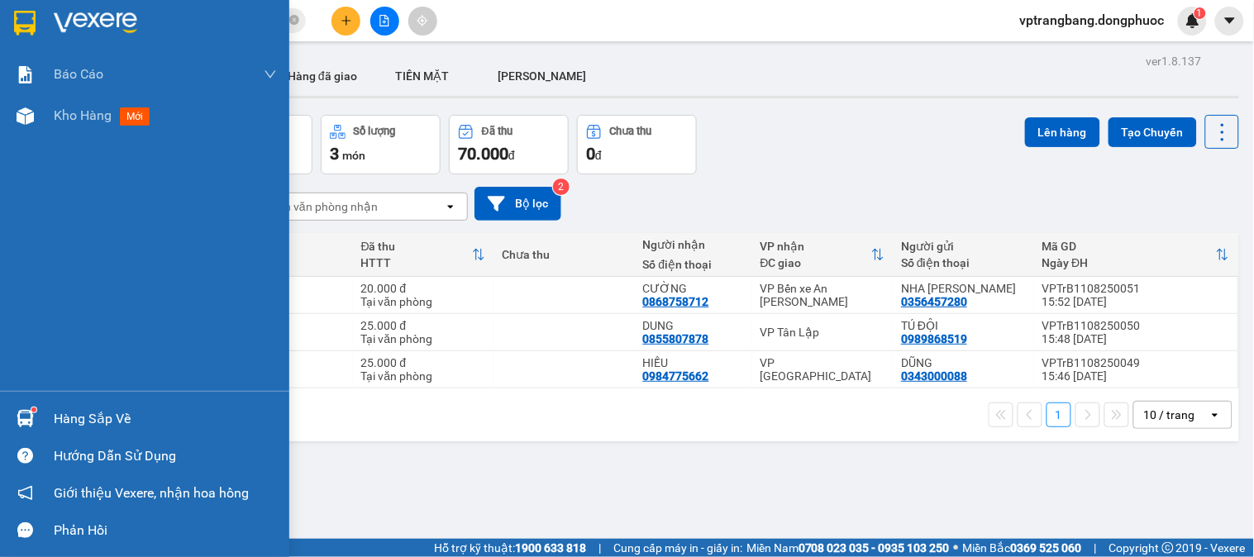
click at [95, 408] on div "Hàng sắp về" at bounding box center [165, 419] width 223 height 25
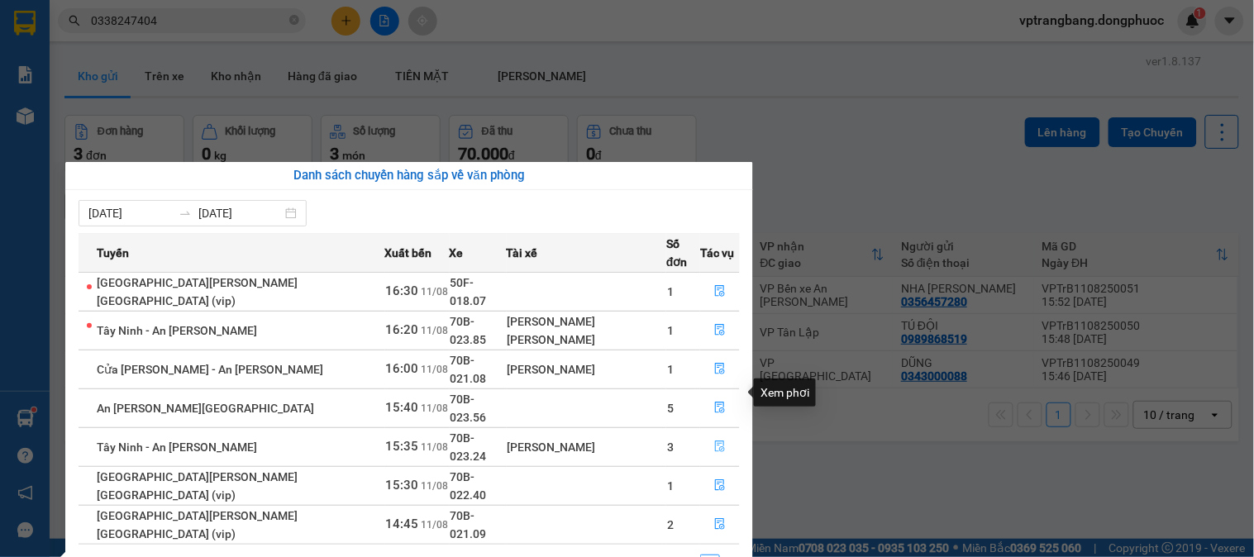
click at [715, 441] on icon "file-done" at bounding box center [720, 447] width 10 height 12
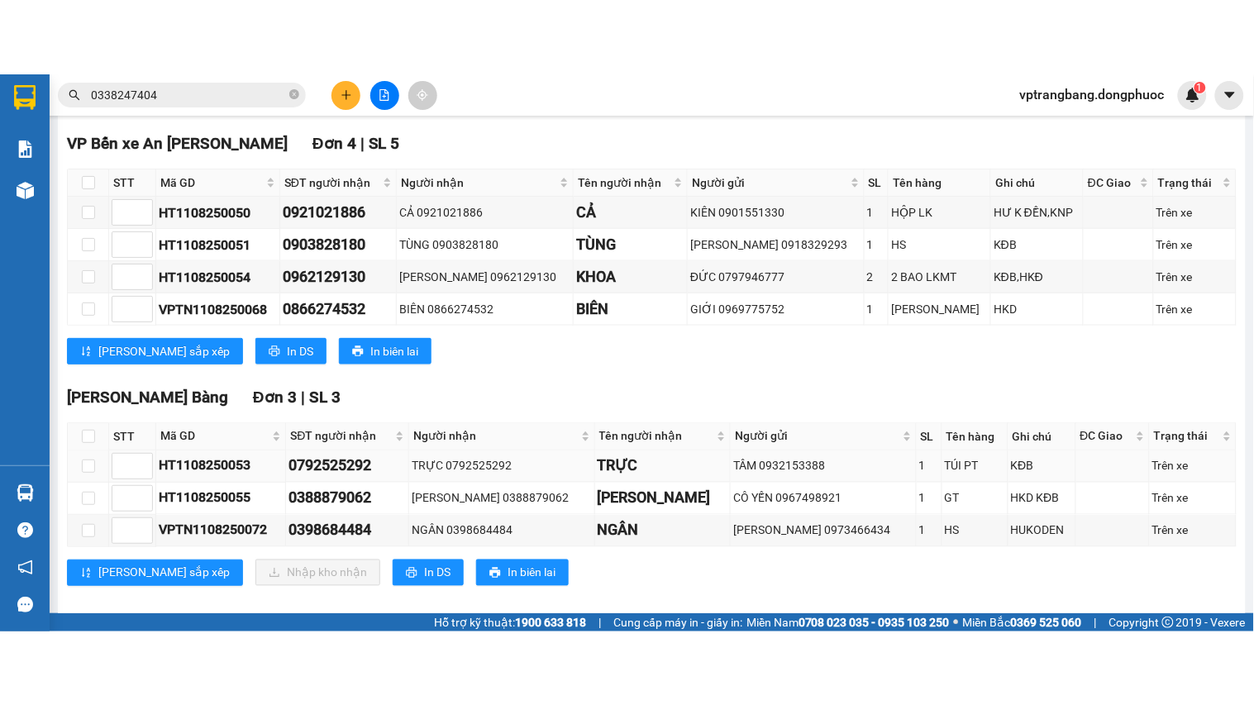
scroll to position [494, 0]
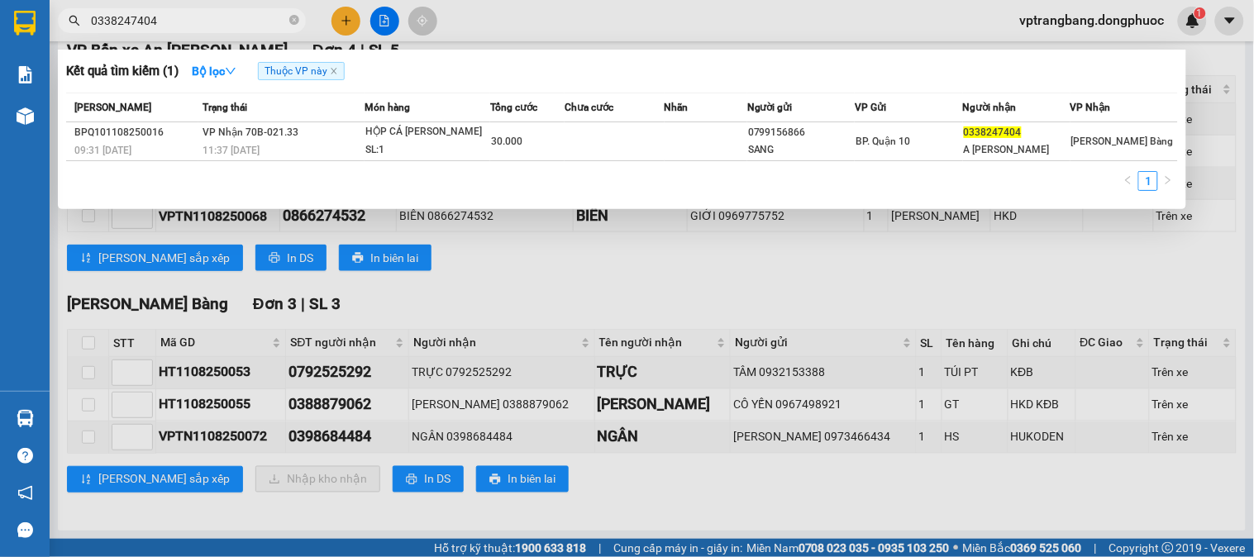
drag, startPoint x: 293, startPoint y: 22, endPoint x: 269, endPoint y: 25, distance: 24.1
click at [282, 25] on span "0338247404" at bounding box center [182, 20] width 248 height 25
click at [217, 12] on input "0338247404" at bounding box center [188, 21] width 195 height 18
click at [233, 14] on input "0338247404" at bounding box center [188, 21] width 195 height 18
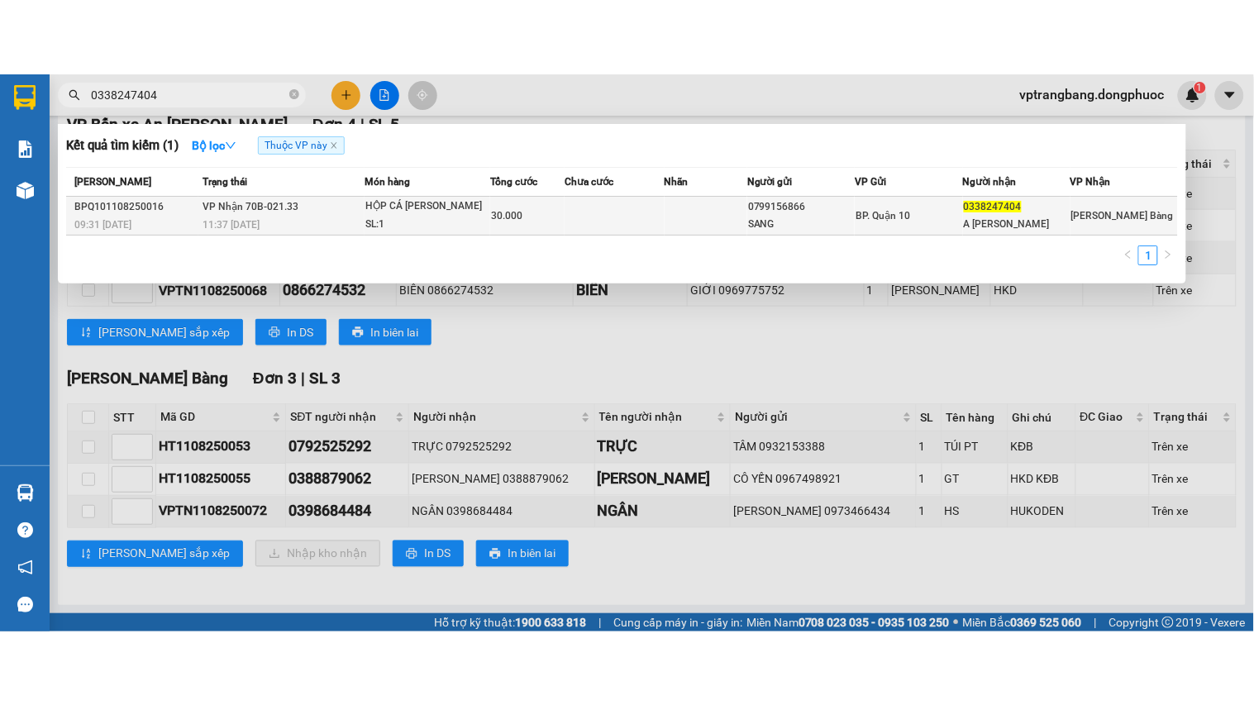
scroll to position [347, 0]
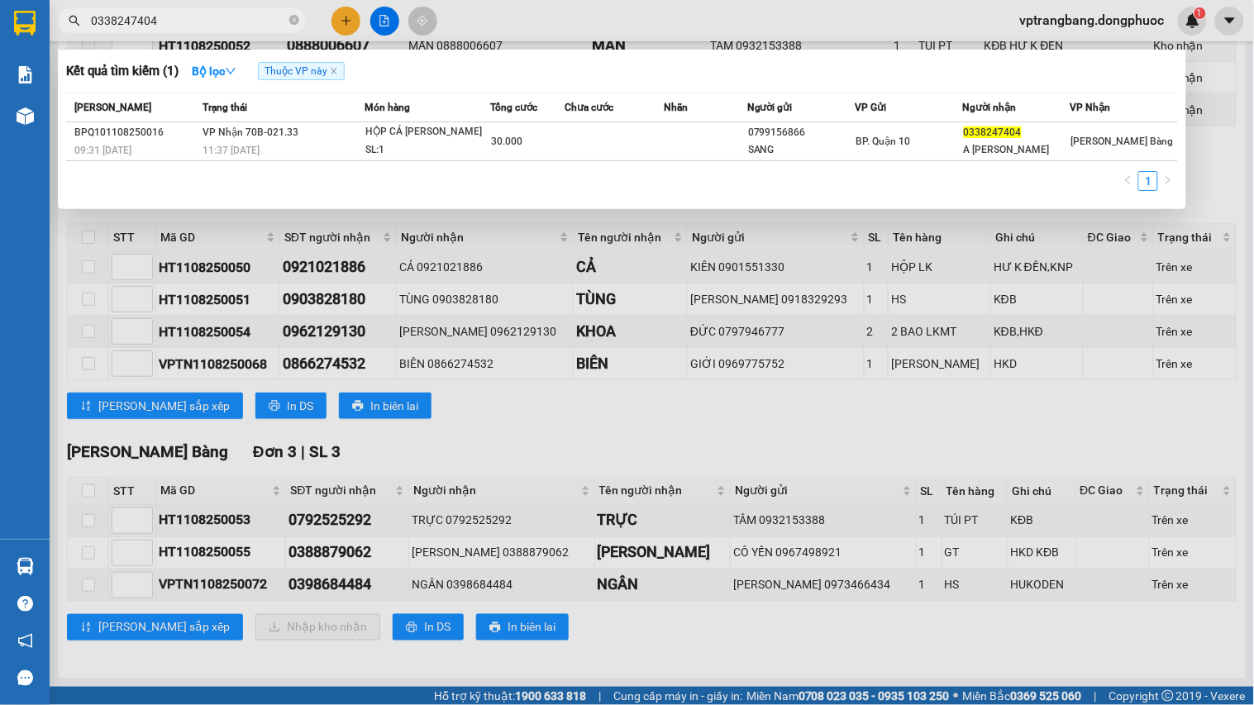
click at [632, 423] on div at bounding box center [627, 352] width 1254 height 705
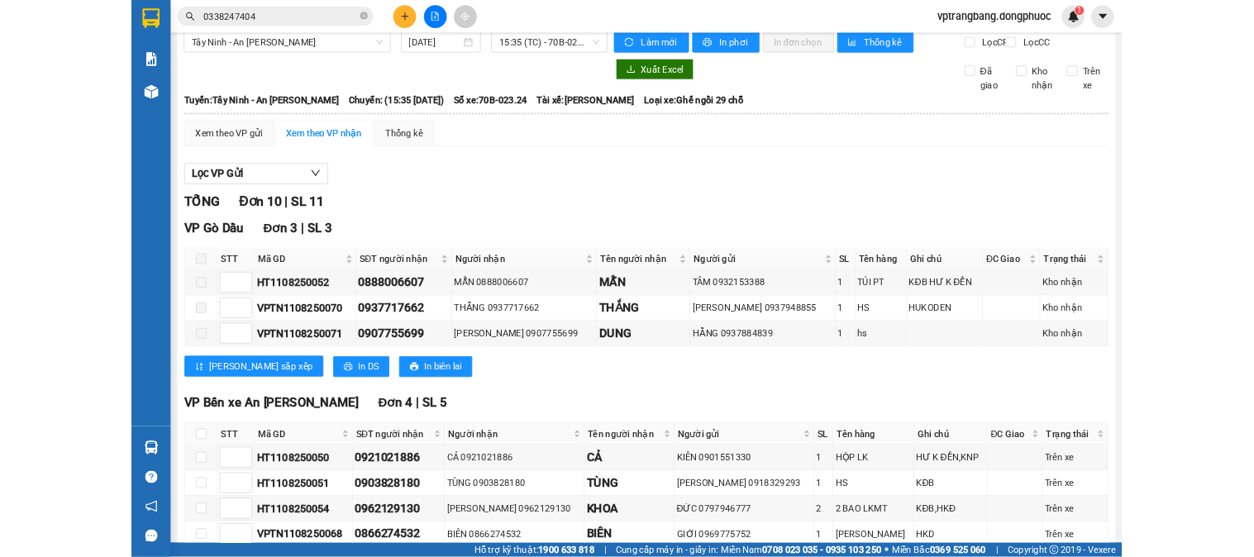
scroll to position [0, 0]
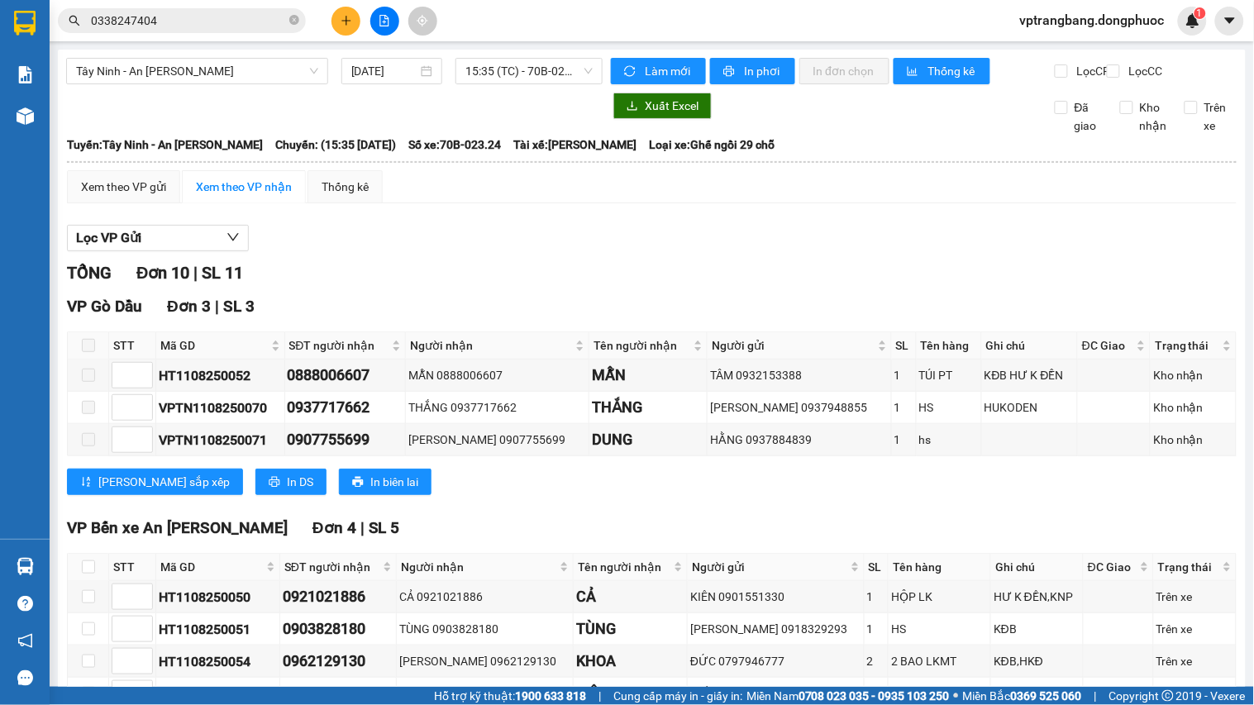
click at [227, 26] on input "0338247404" at bounding box center [188, 21] width 195 height 18
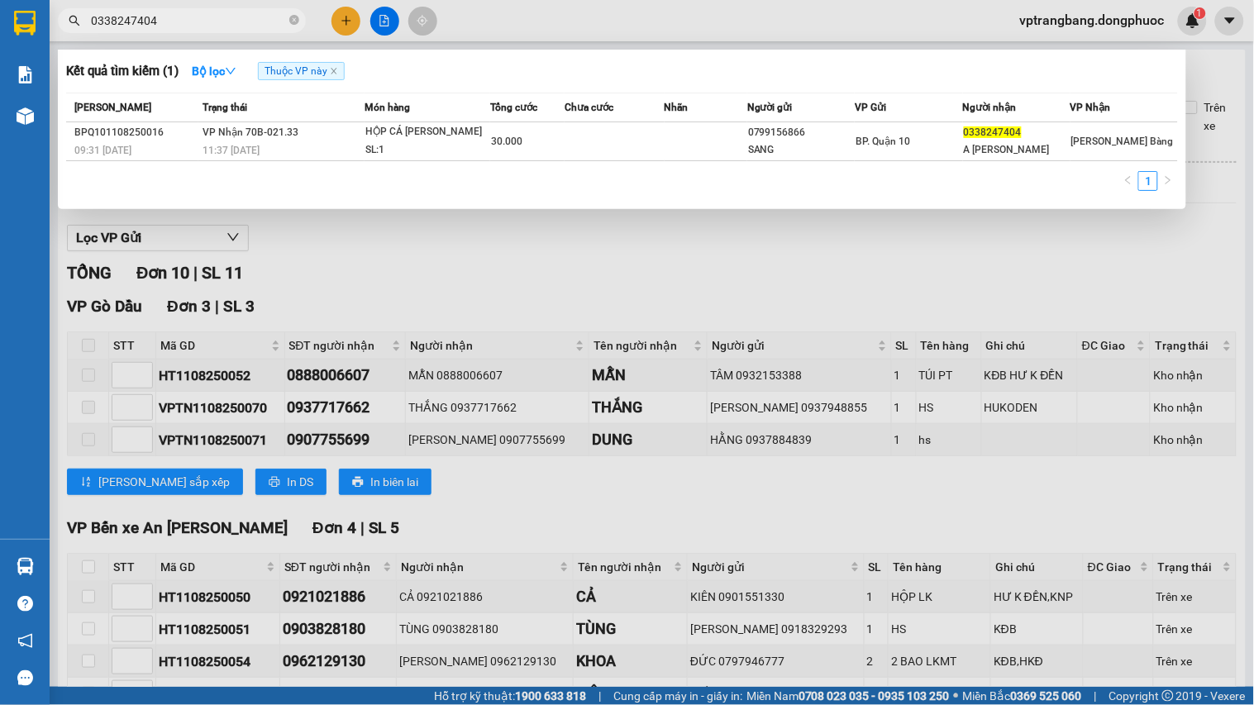
drag, startPoint x: 374, startPoint y: 300, endPoint x: 381, endPoint y: 307, distance: 10.0
click at [403, 412] on div at bounding box center [627, 352] width 1254 height 705
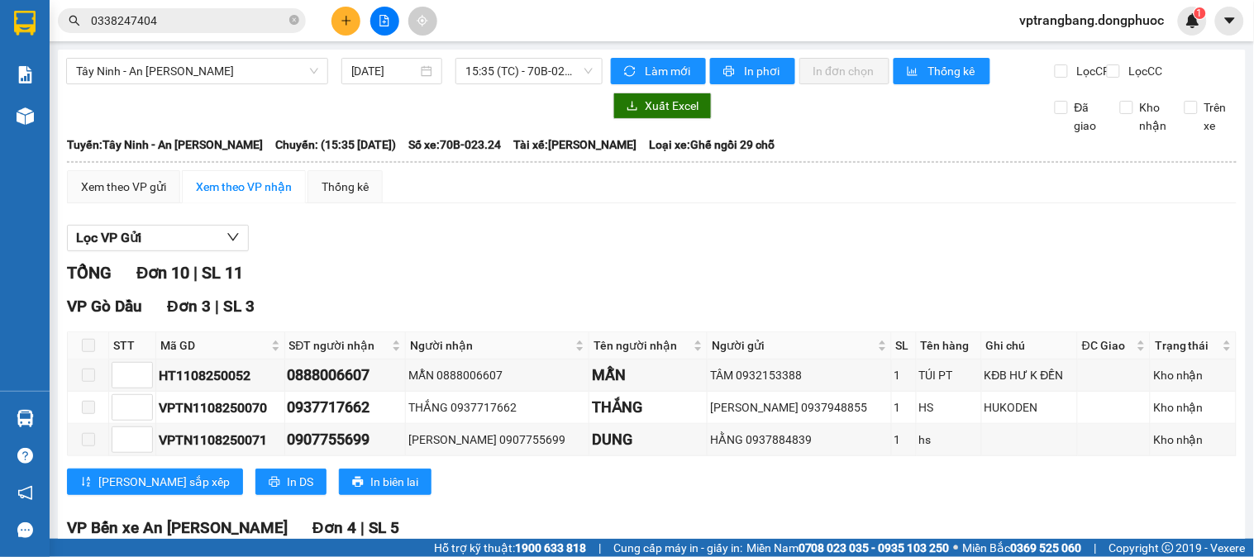
click at [253, 17] on input "0338247404" at bounding box center [188, 21] width 195 height 18
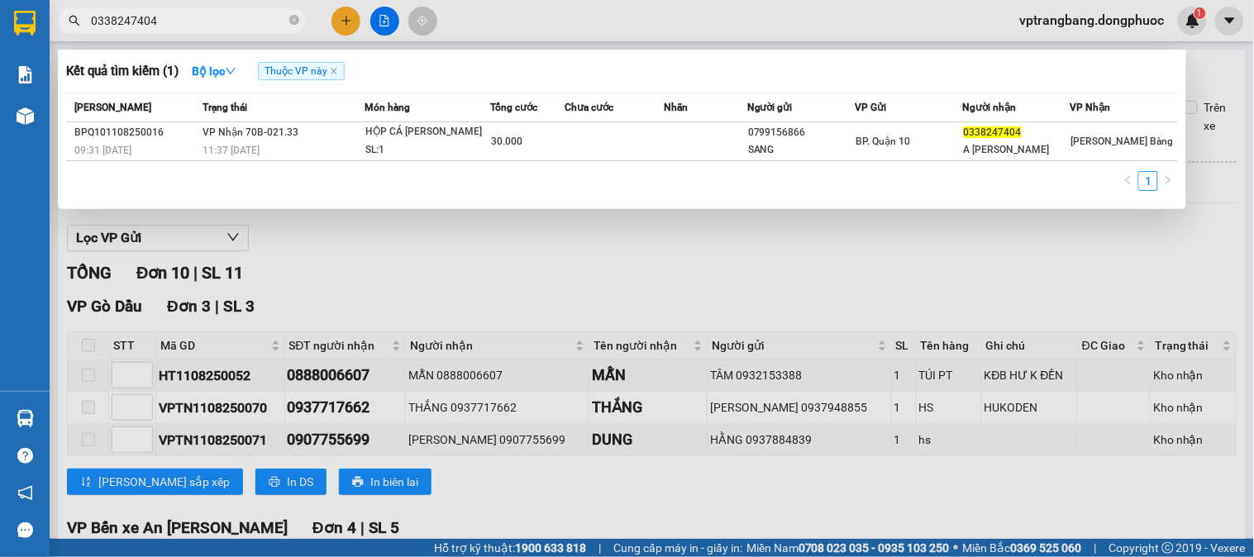
click at [253, 17] on input "0338247404" at bounding box center [188, 21] width 195 height 18
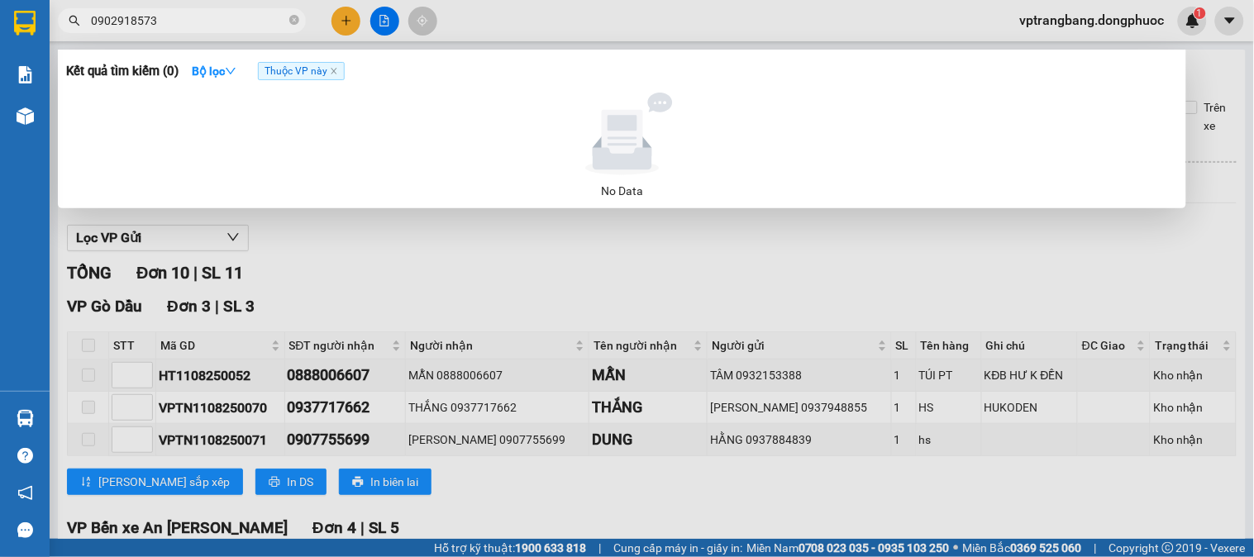
click at [245, 17] on input "0902918573" at bounding box center [188, 21] width 195 height 18
click at [242, 12] on input "0902918573" at bounding box center [188, 21] width 195 height 18
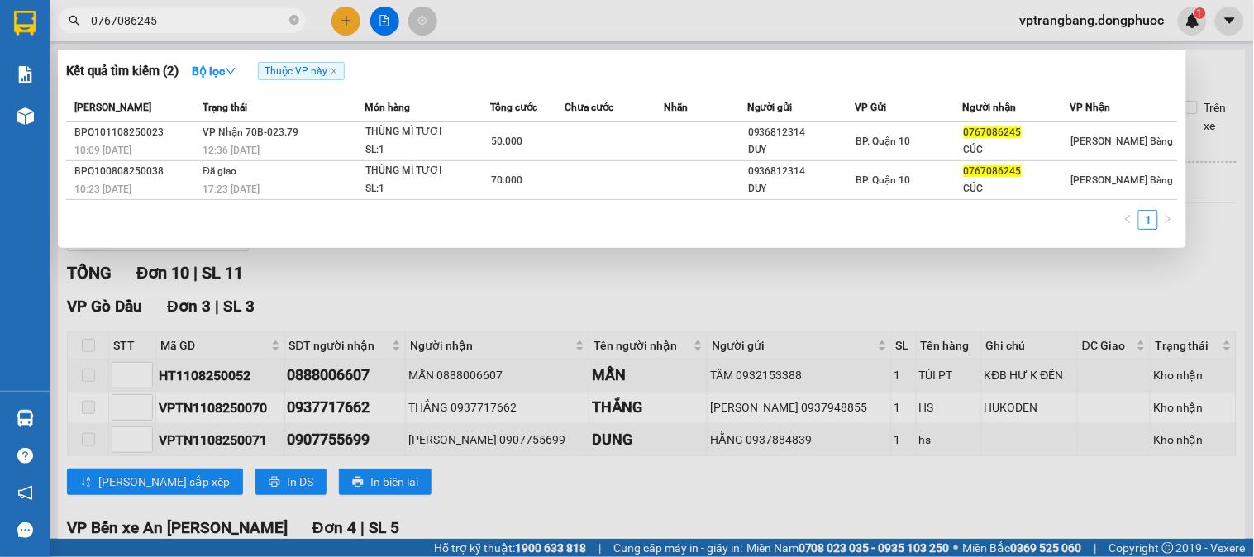
type input "0767086245"
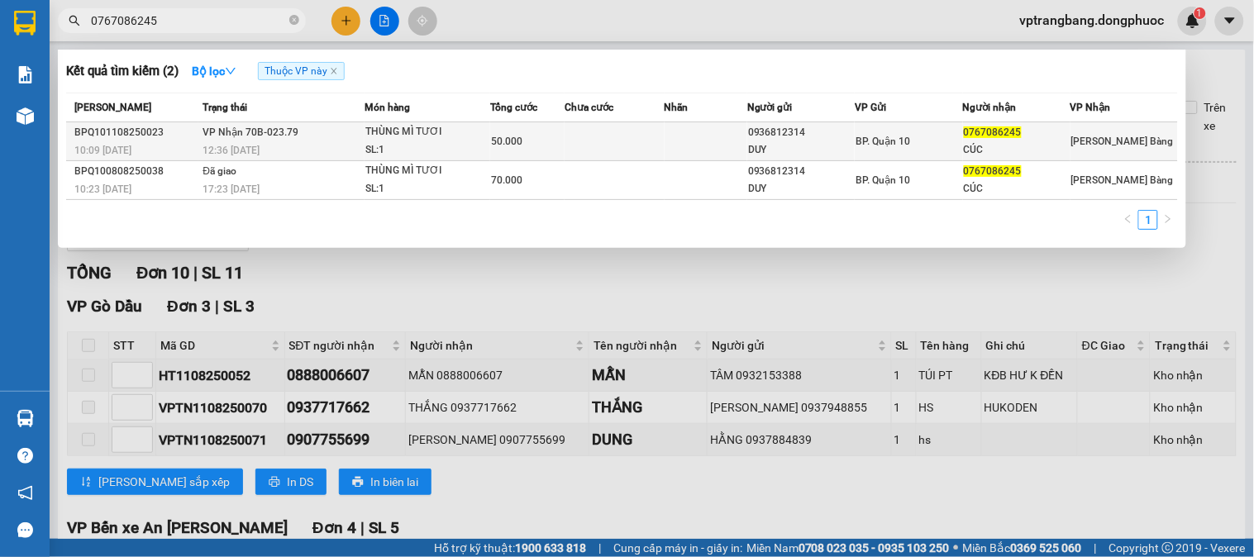
click at [598, 136] on td at bounding box center [614, 141] width 99 height 39
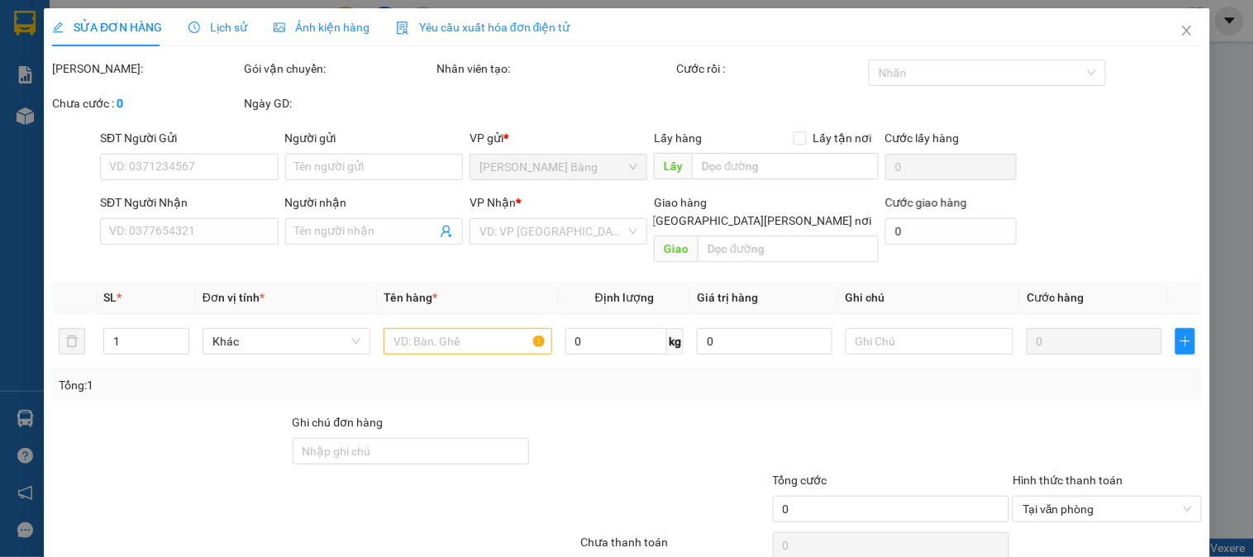
type input "0936812314"
type input "DUY"
type input "0767086245"
type input "CÚC"
type input "50.000"
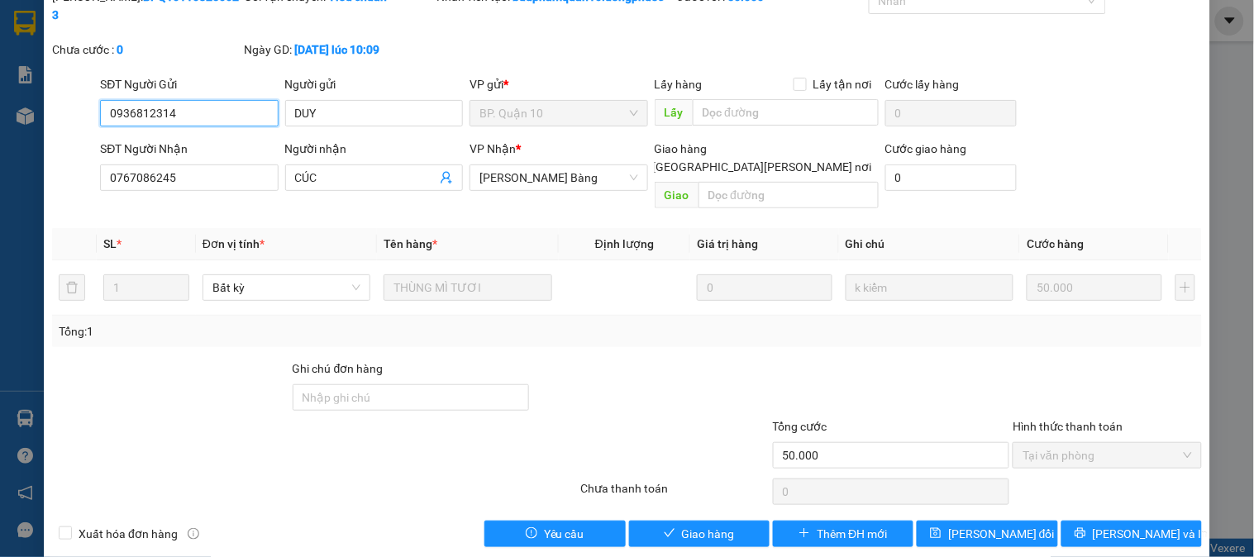
scroll to position [75, 0]
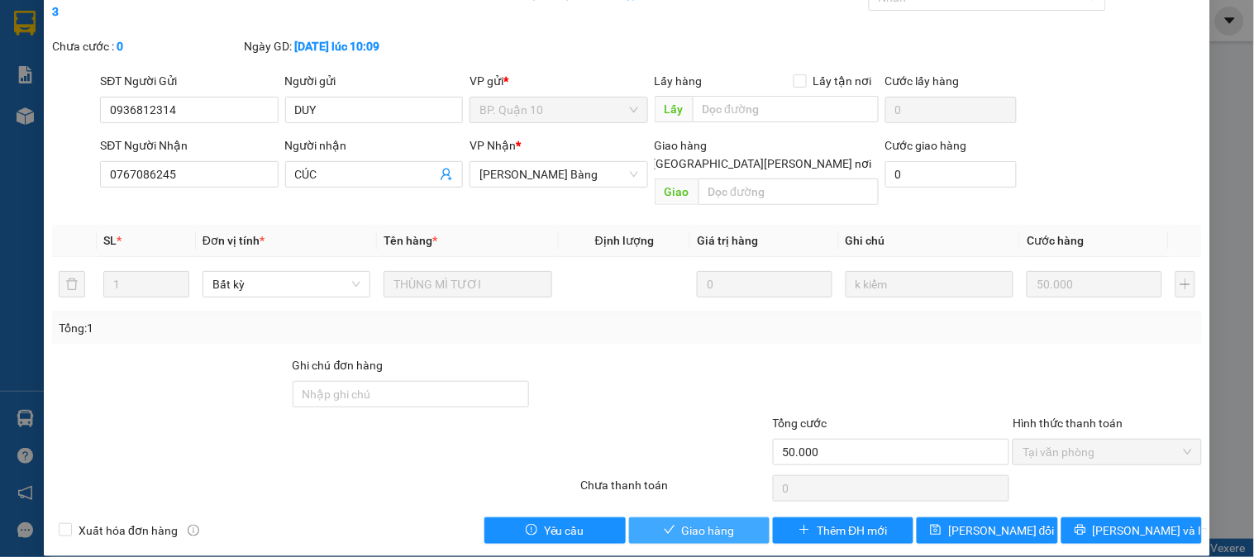
click at [697, 522] on span "Giao hàng" at bounding box center [708, 531] width 53 height 18
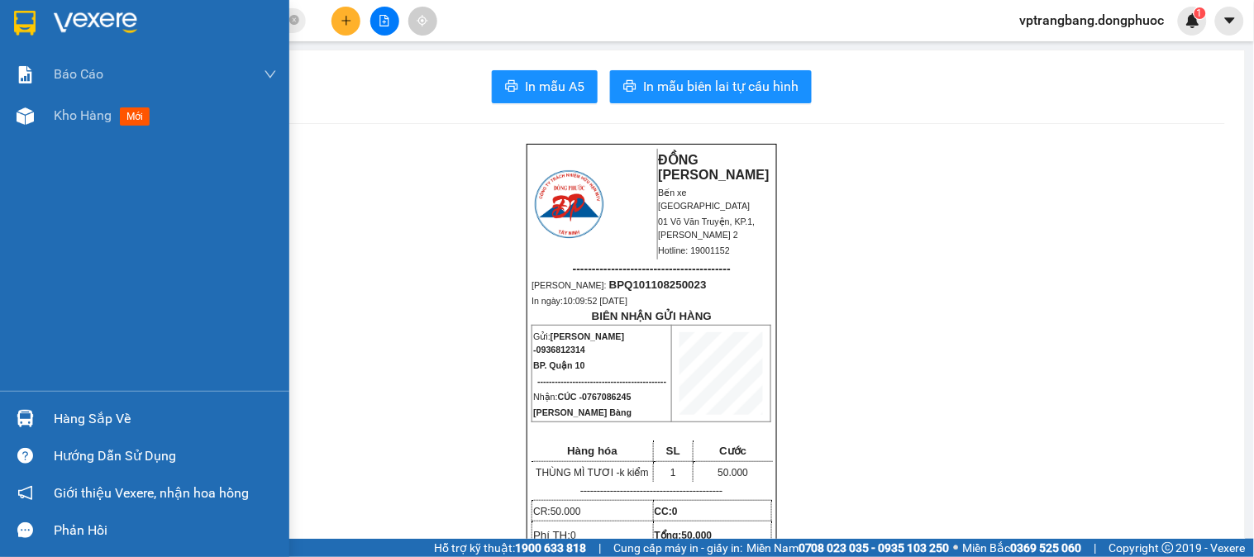
click at [70, 417] on div "Hàng sắp về" at bounding box center [165, 419] width 223 height 25
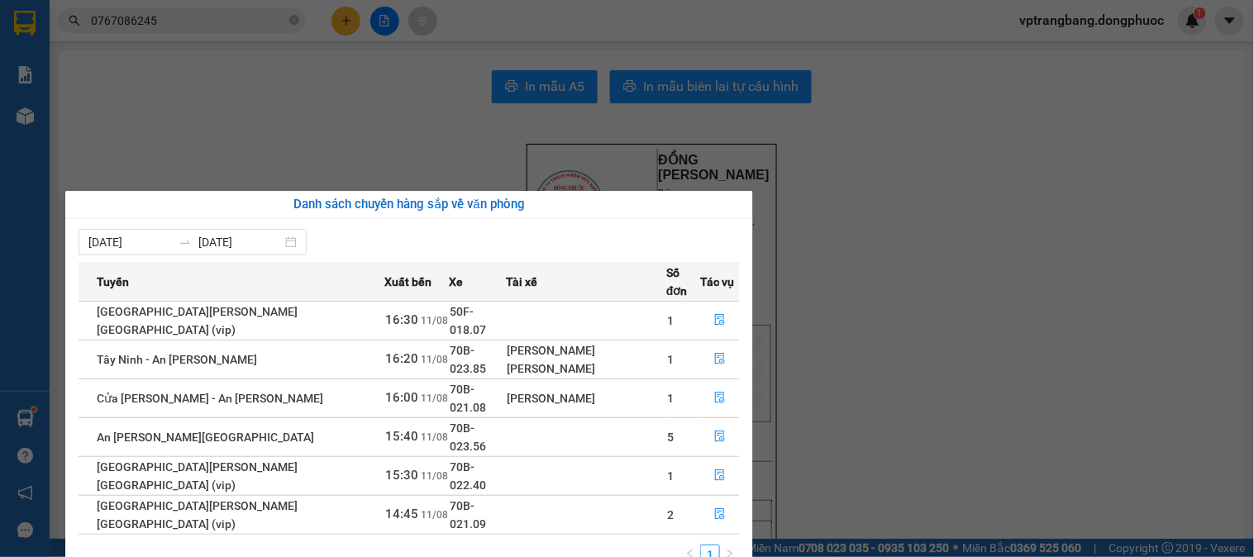
click at [375, 79] on section "Kết quả [PERSON_NAME] ( 2 ) Bộ lọc Thuộc VP này [PERSON_NAME] thái Món hàng Tổn…" at bounding box center [627, 278] width 1254 height 557
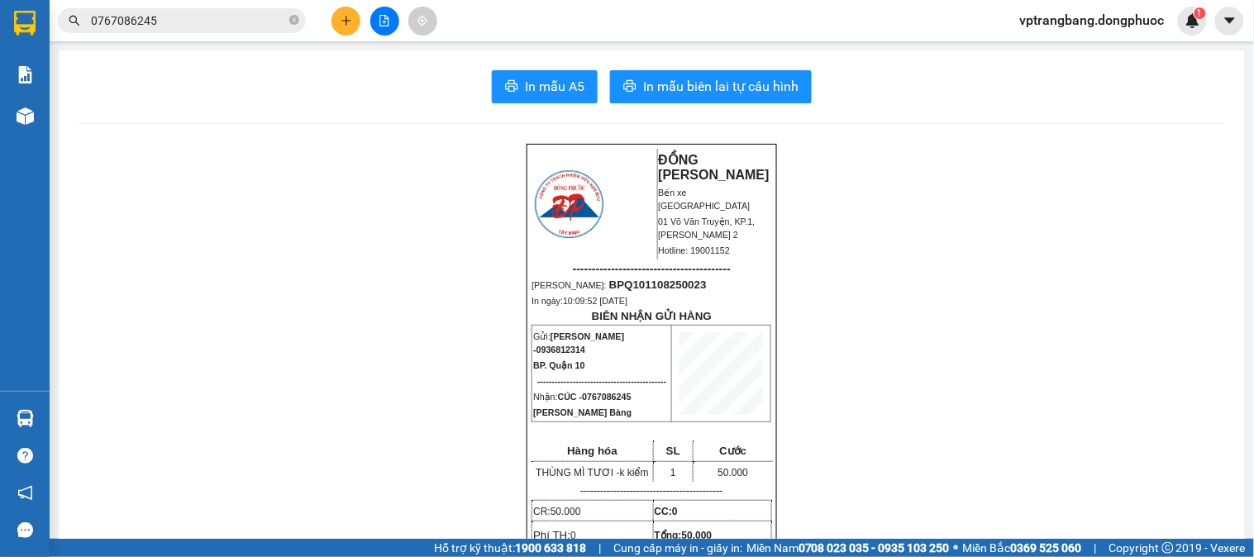
click at [275, 25] on input "0767086245" at bounding box center [188, 21] width 195 height 18
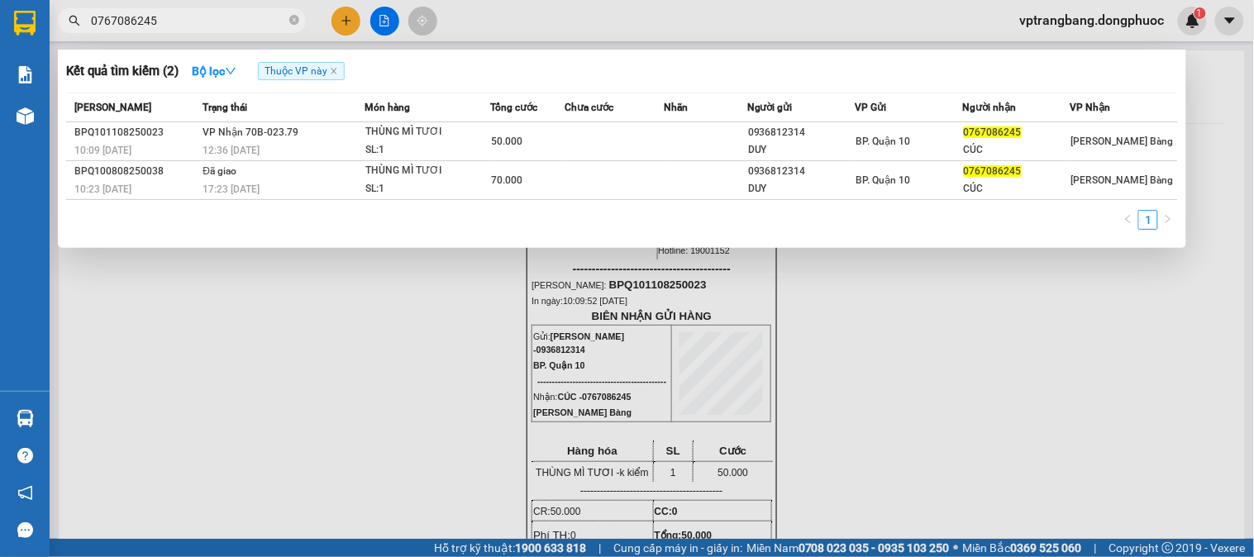
click at [275, 25] on input "0767086245" at bounding box center [188, 21] width 195 height 18
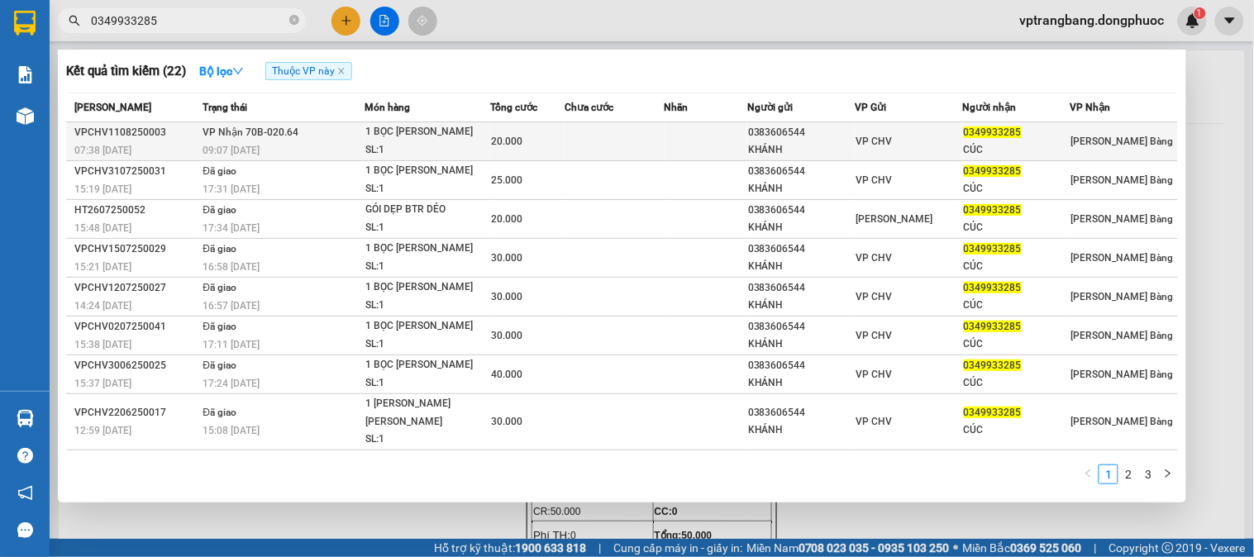
type input "0349933285"
click at [522, 130] on td "20.000" at bounding box center [527, 141] width 74 height 39
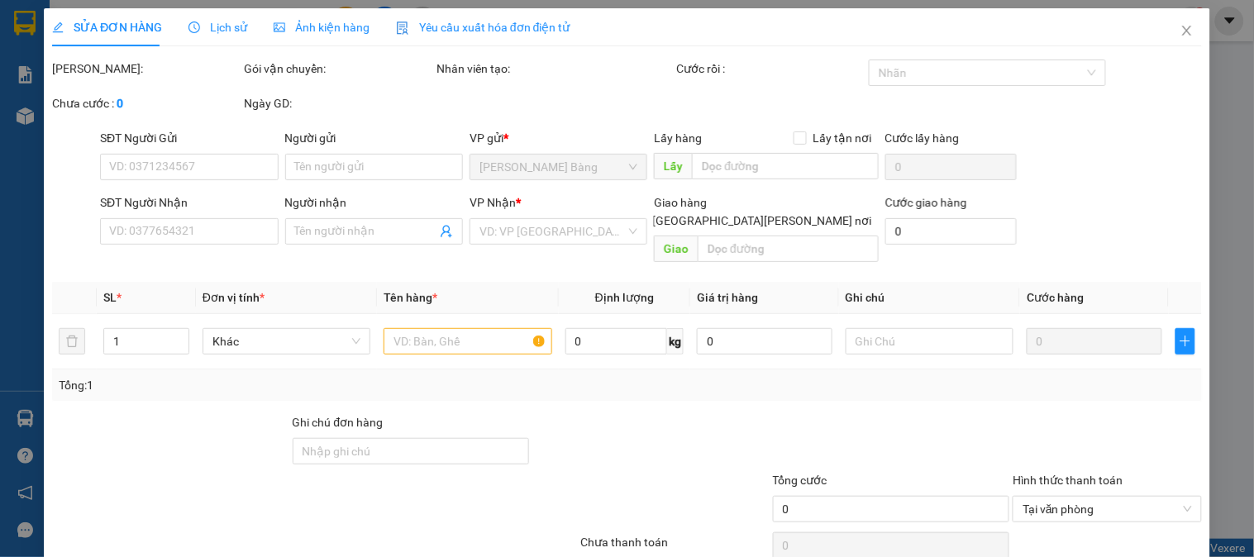
type input "0383606544"
type input "KHÁNH"
type input "0349933285"
type input "CÚC"
type input "20.000"
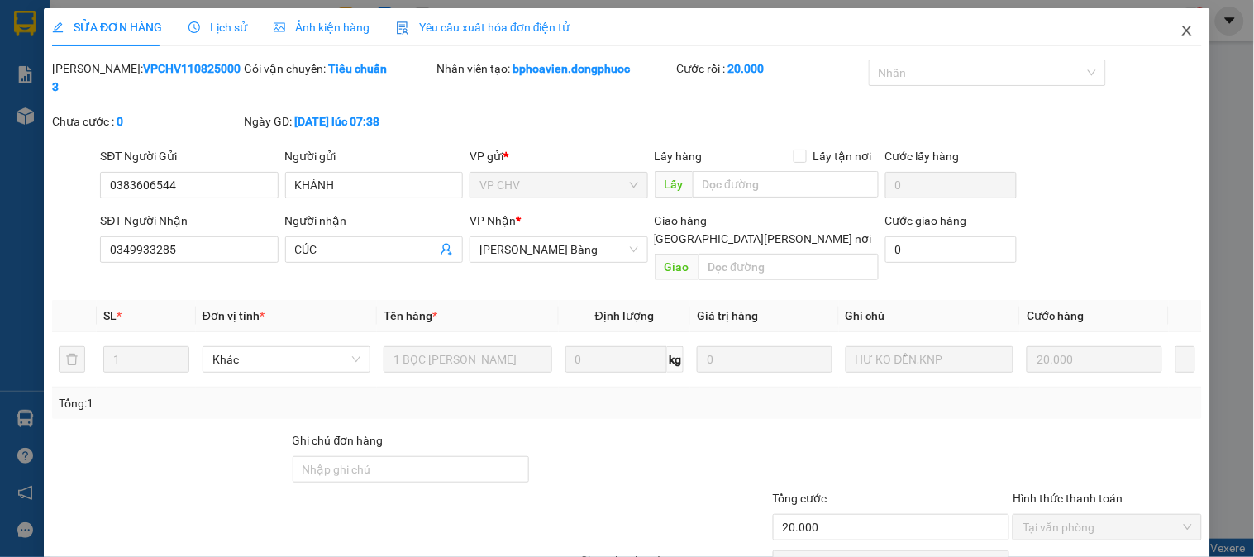
click at [1180, 34] on icon "close" at bounding box center [1186, 30] width 13 height 13
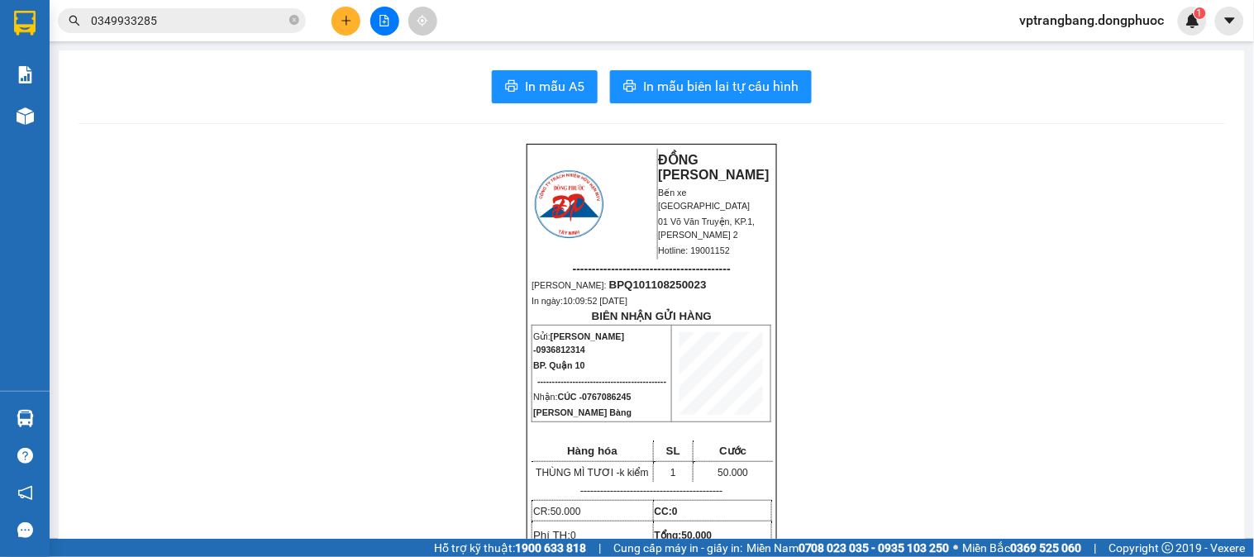
click at [210, 31] on span "0349933285" at bounding box center [182, 20] width 248 height 25
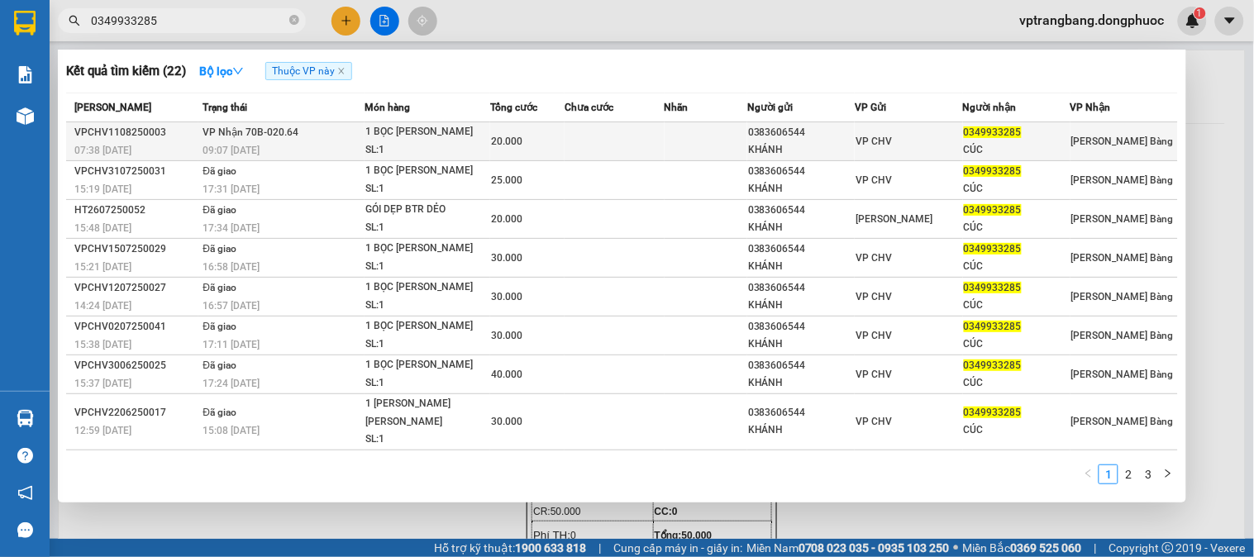
click at [665, 131] on td at bounding box center [706, 141] width 83 height 39
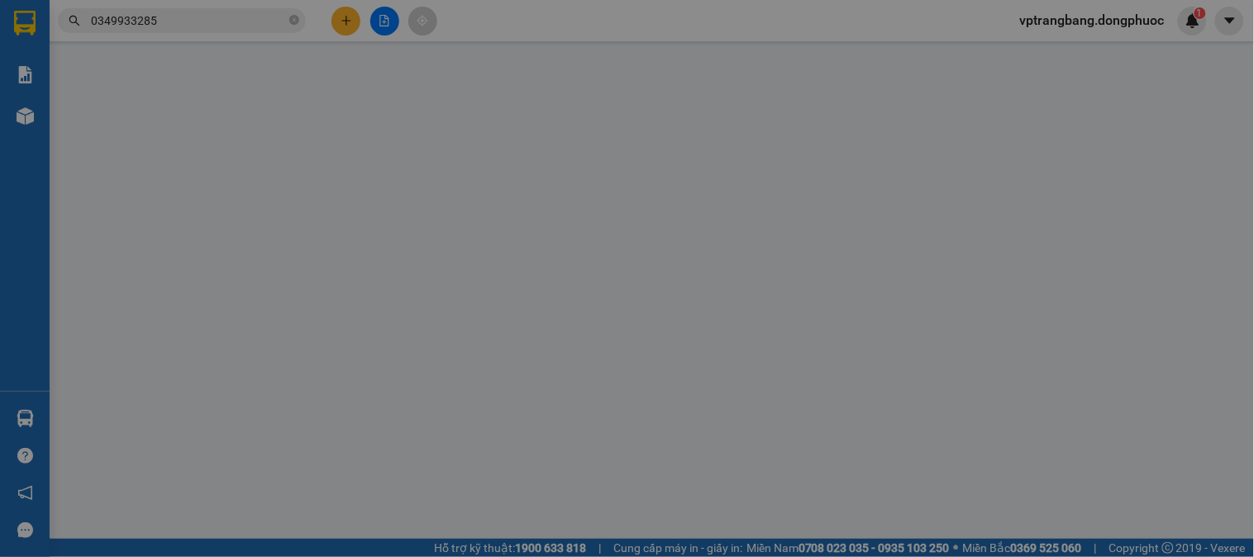
type input "0383606544"
type input "KHÁNH"
type input "0349933285"
type input "CÚC"
type input "20.000"
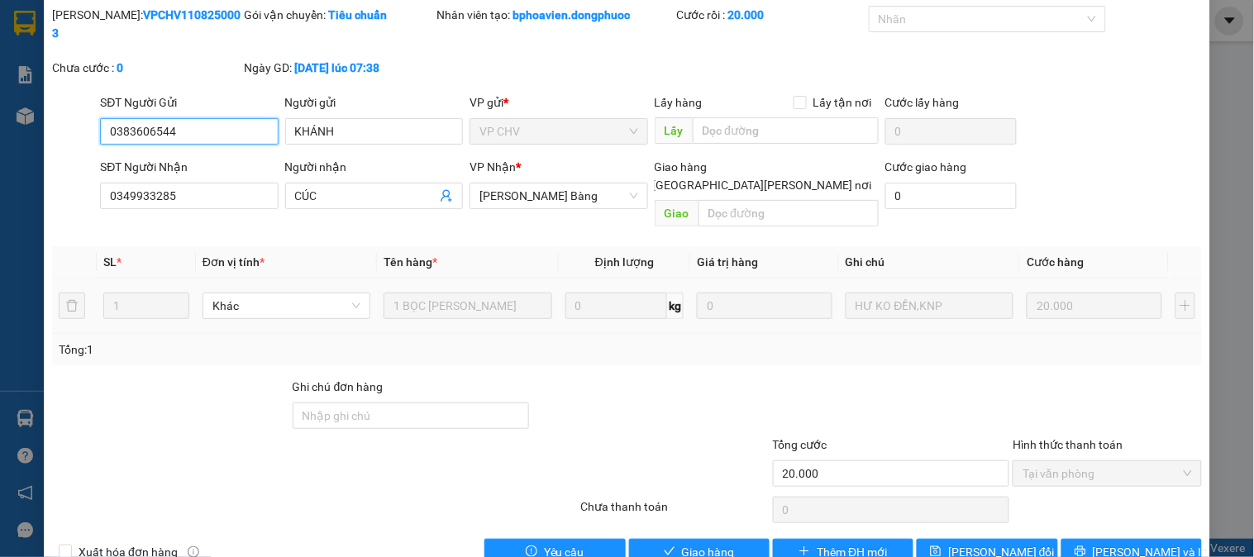
scroll to position [58, 0]
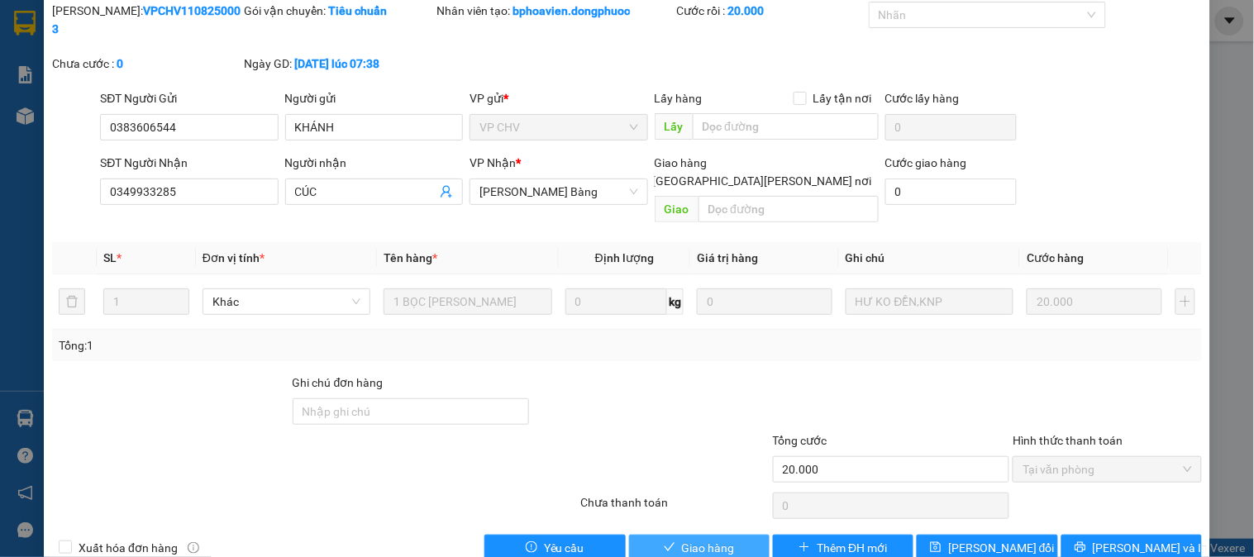
click at [688, 539] on span "Giao hàng" at bounding box center [708, 548] width 53 height 18
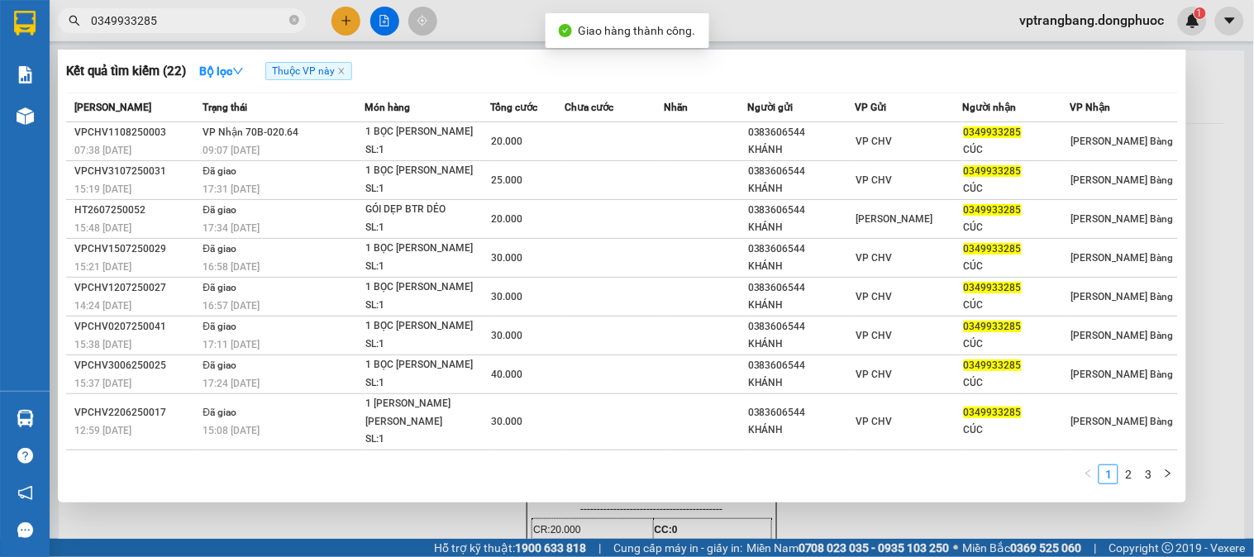
click at [284, 18] on span "0349933285" at bounding box center [182, 20] width 248 height 25
click at [215, 26] on input "0349933285" at bounding box center [188, 21] width 195 height 18
click at [293, 21] on icon "close-circle" at bounding box center [294, 20] width 10 height 10
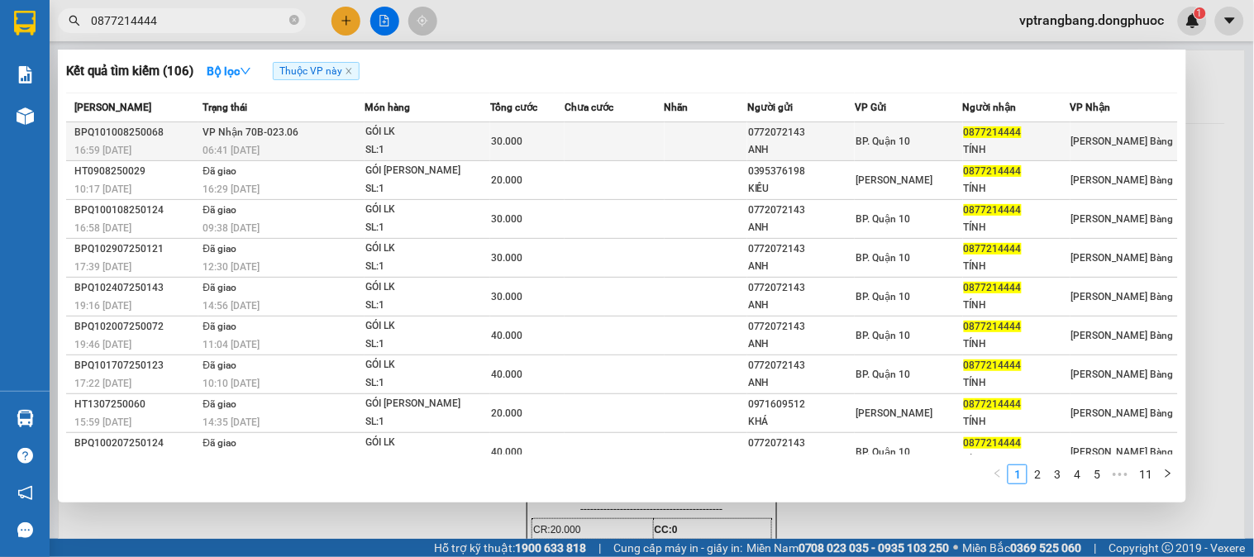
type input "0877214444"
click at [485, 130] on div "GÓI LK" at bounding box center [427, 132] width 124 height 18
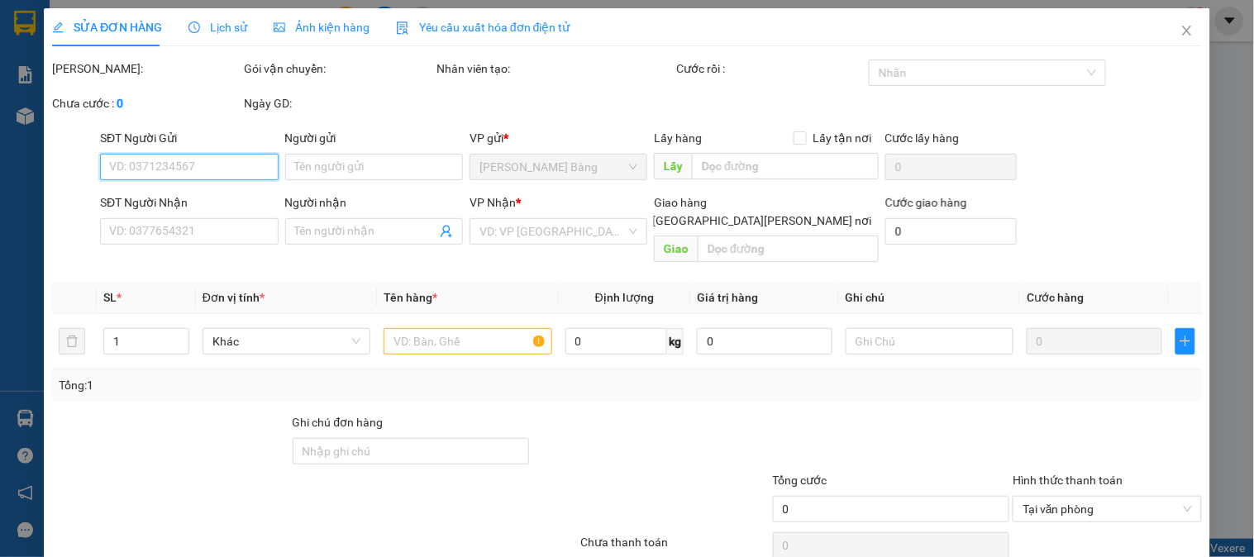
type input "0772072143"
type input "ANH"
type input "0877214444"
type input "TÍNH"
type input "30.000"
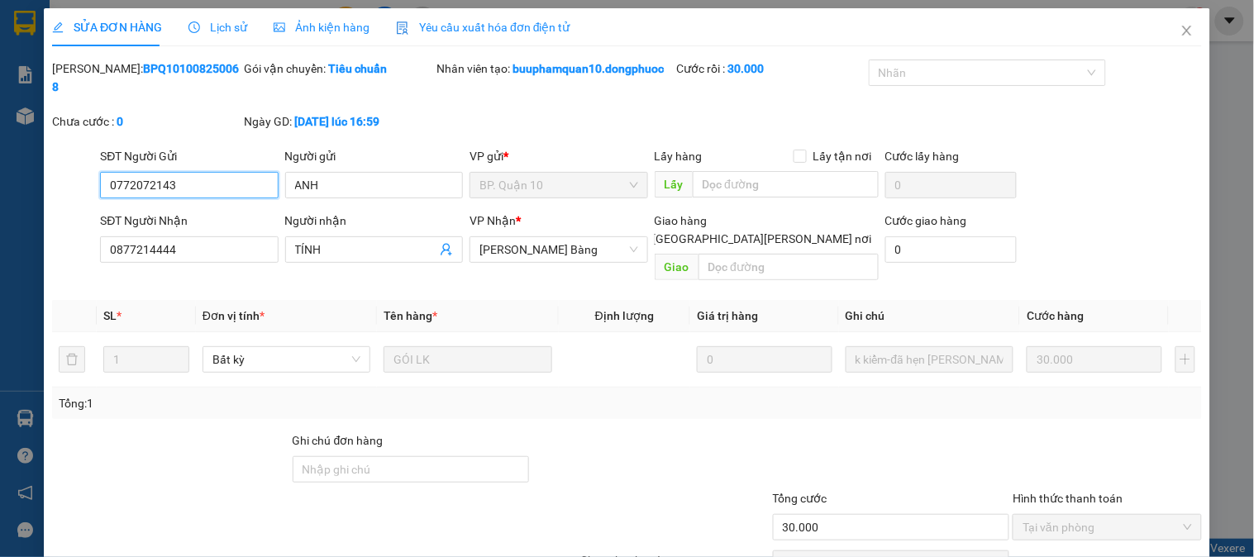
scroll to position [58, 0]
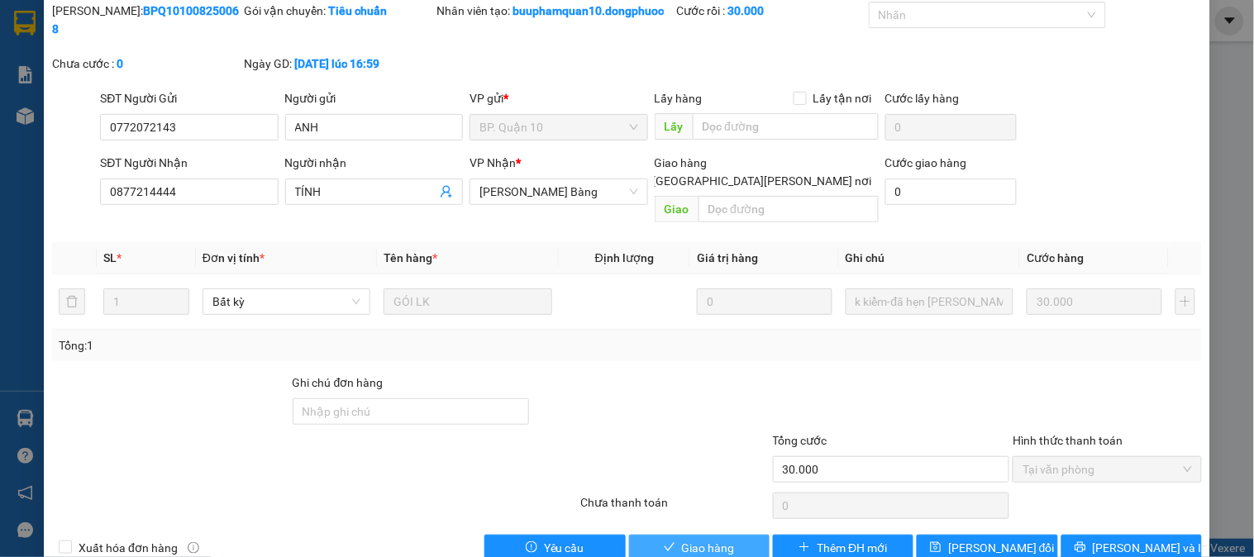
click at [703, 539] on span "Giao hàng" at bounding box center [708, 548] width 53 height 18
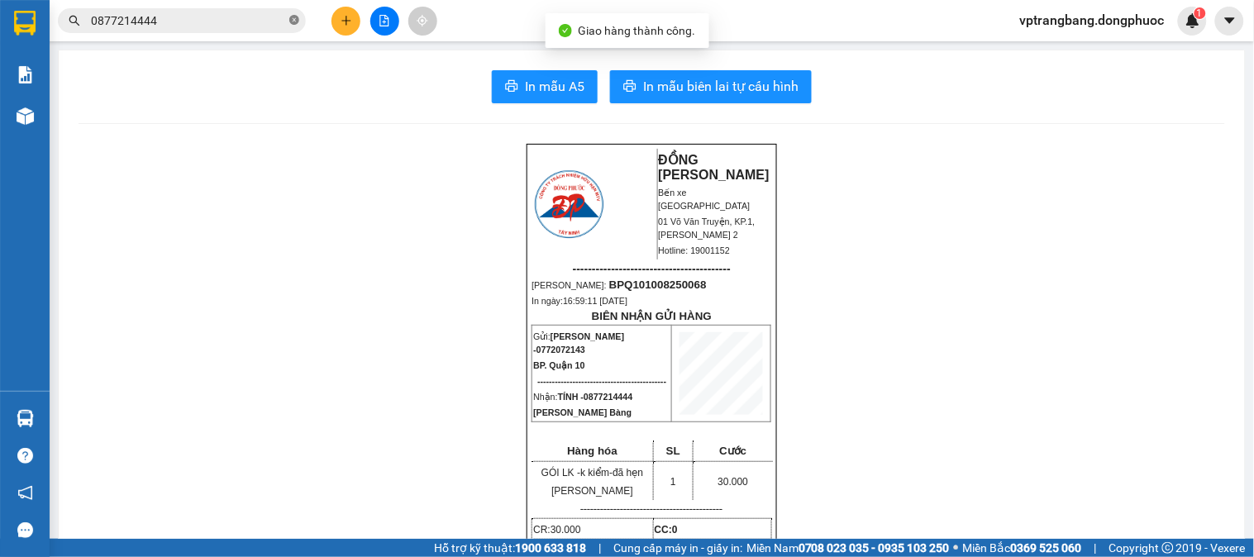
click at [298, 18] on icon "close-circle" at bounding box center [294, 20] width 10 height 10
click at [188, 20] on input "text" at bounding box center [188, 21] width 195 height 18
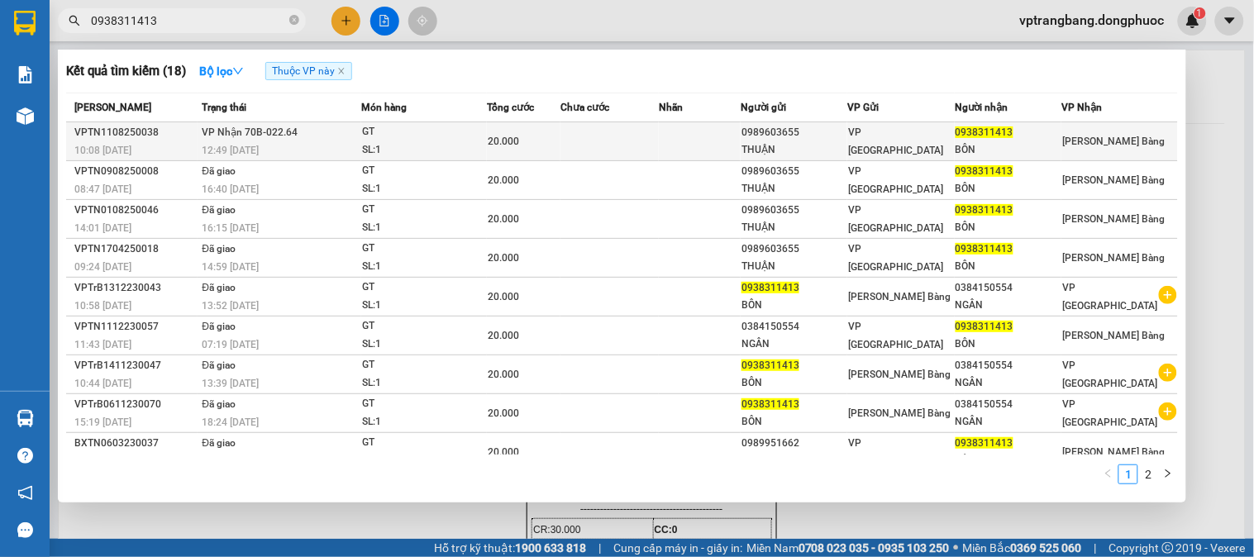
type input "0938311413"
click at [560, 135] on td at bounding box center [609, 141] width 98 height 39
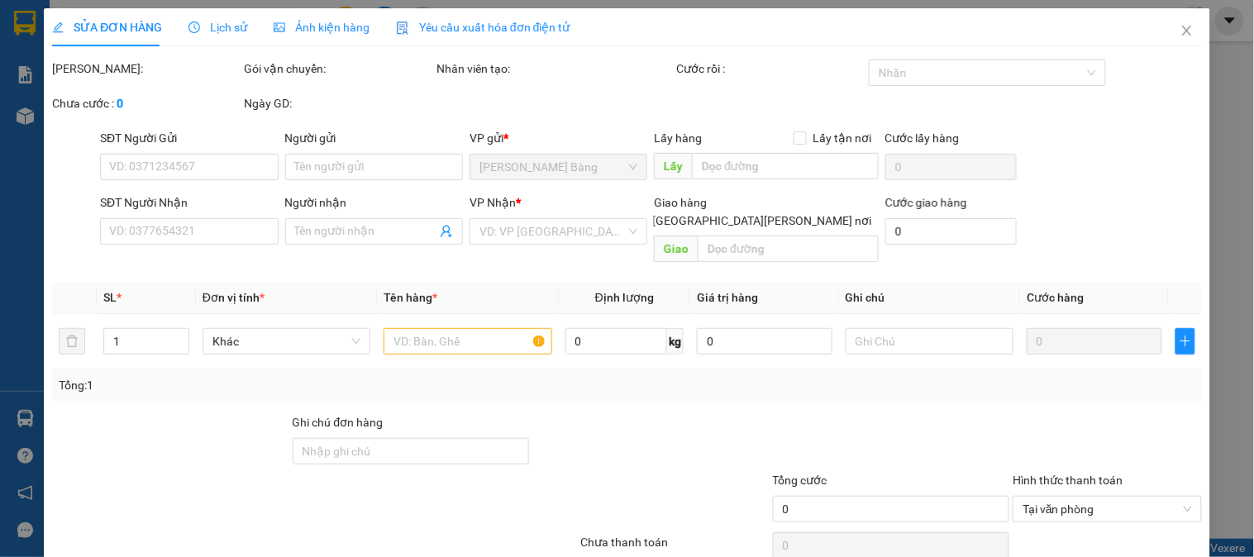
type input "0989603655"
type input "THUẬN"
type input "0938311413"
type input "BÔN"
type input "20.000"
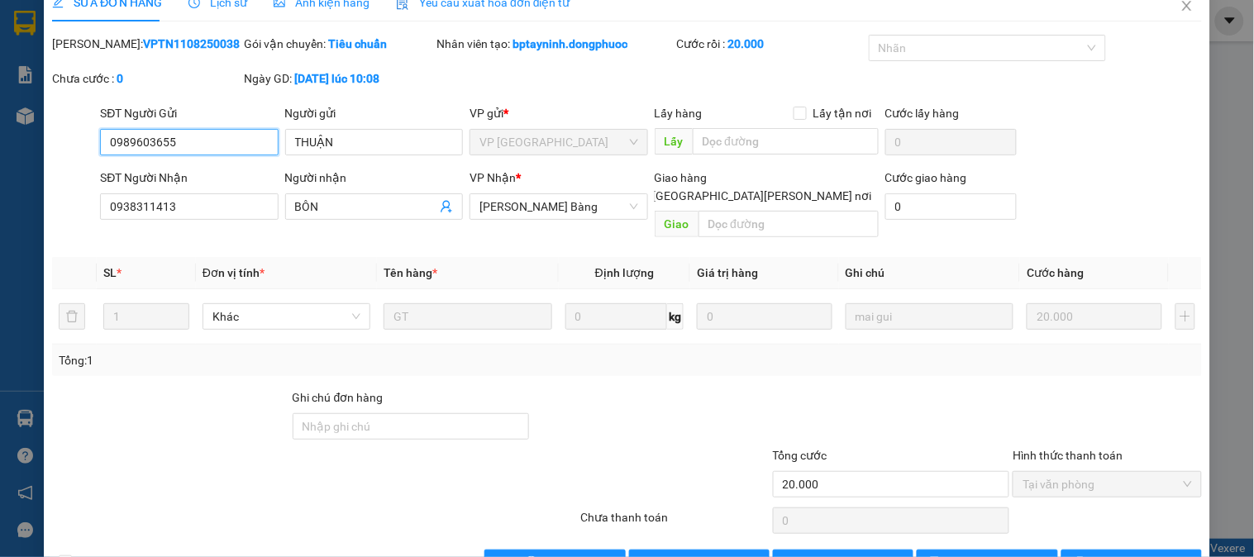
scroll to position [58, 0]
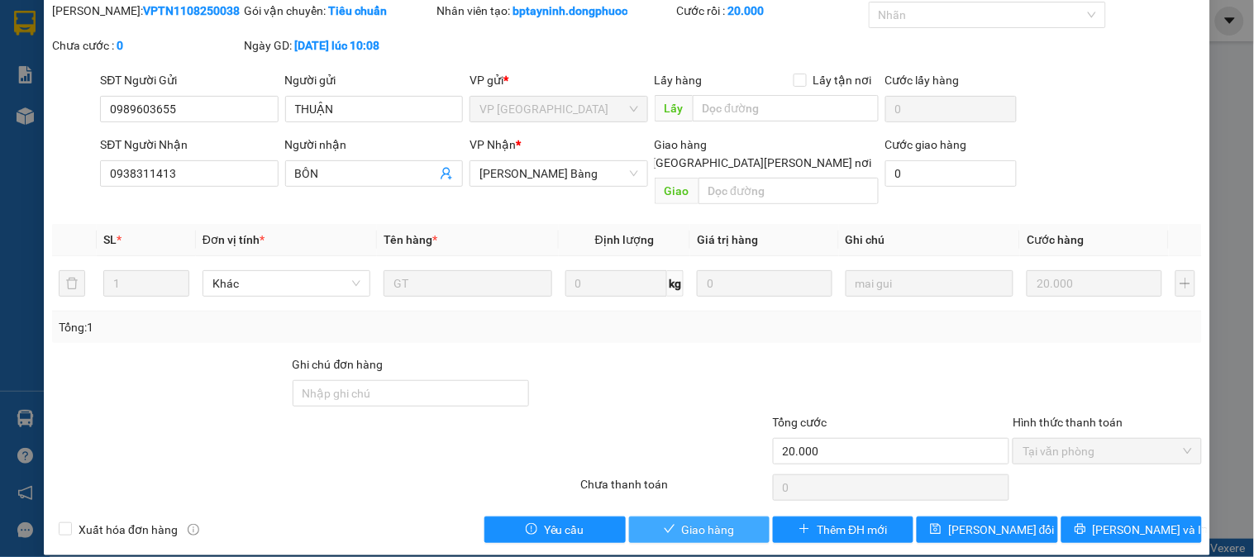
click at [689, 521] on span "Giao hàng" at bounding box center [708, 530] width 53 height 18
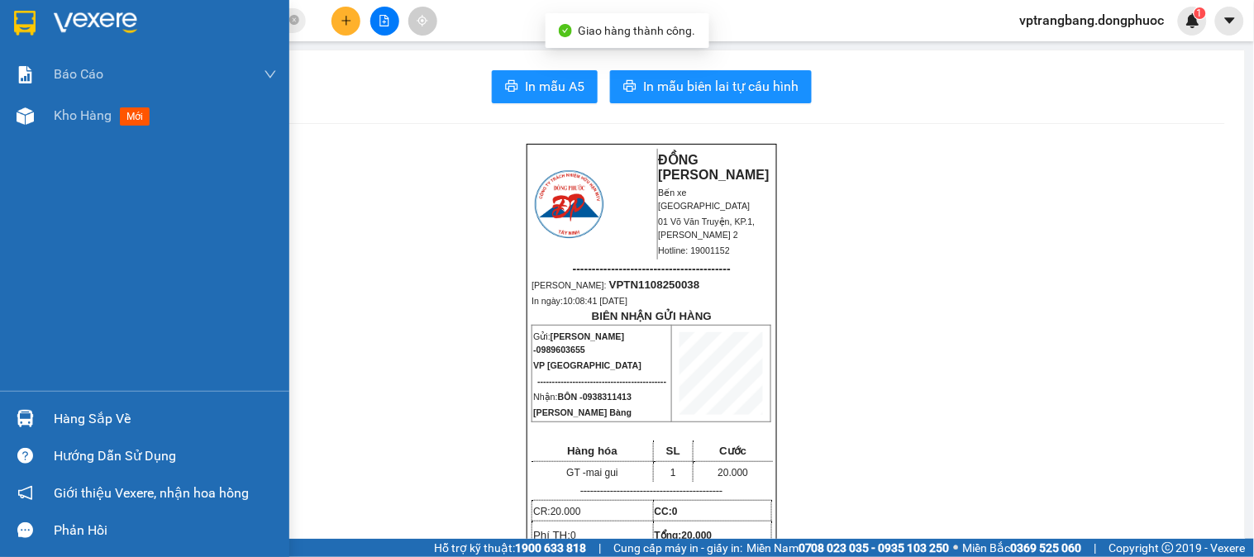
click at [31, 436] on div "Hàng sắp về" at bounding box center [144, 418] width 289 height 37
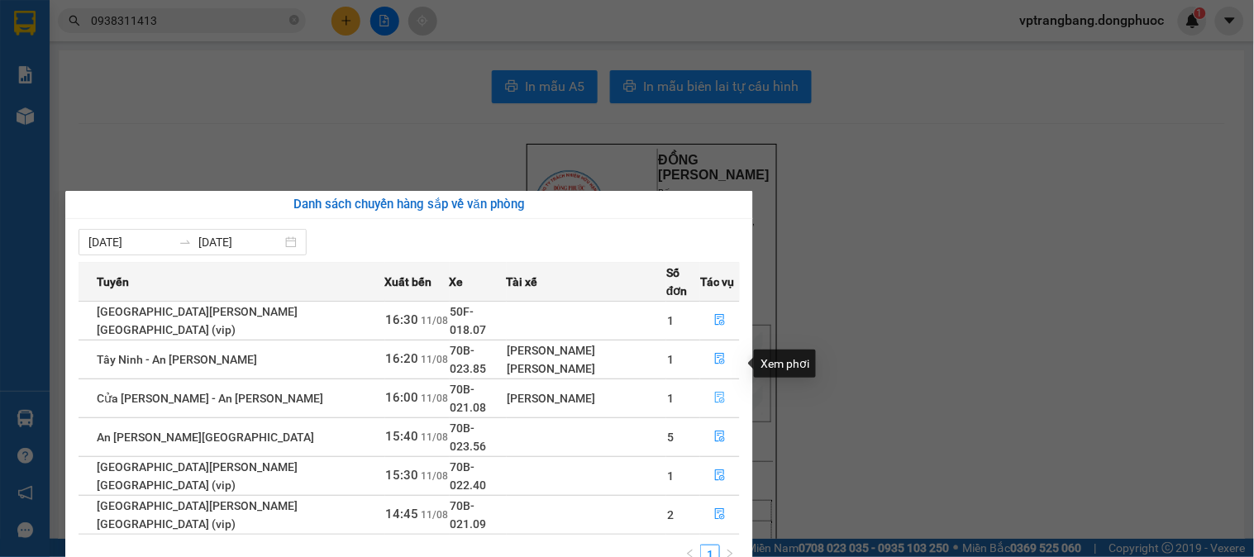
click at [714, 392] on icon "file-done" at bounding box center [720, 398] width 12 height 12
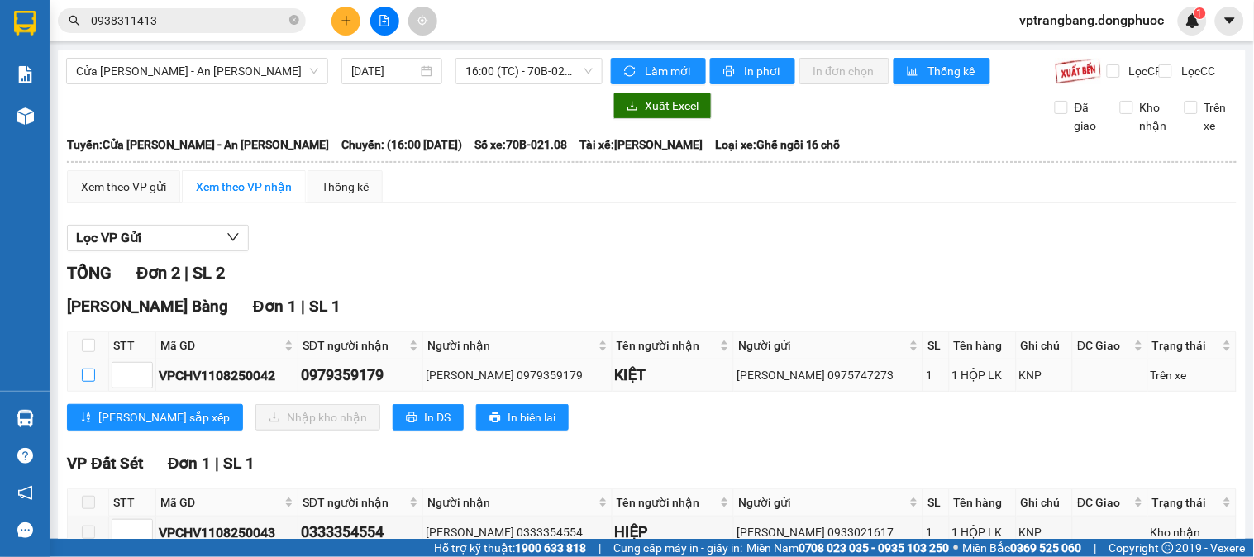
click at [87, 382] on input "checkbox" at bounding box center [88, 375] width 13 height 13
checkbox input "true"
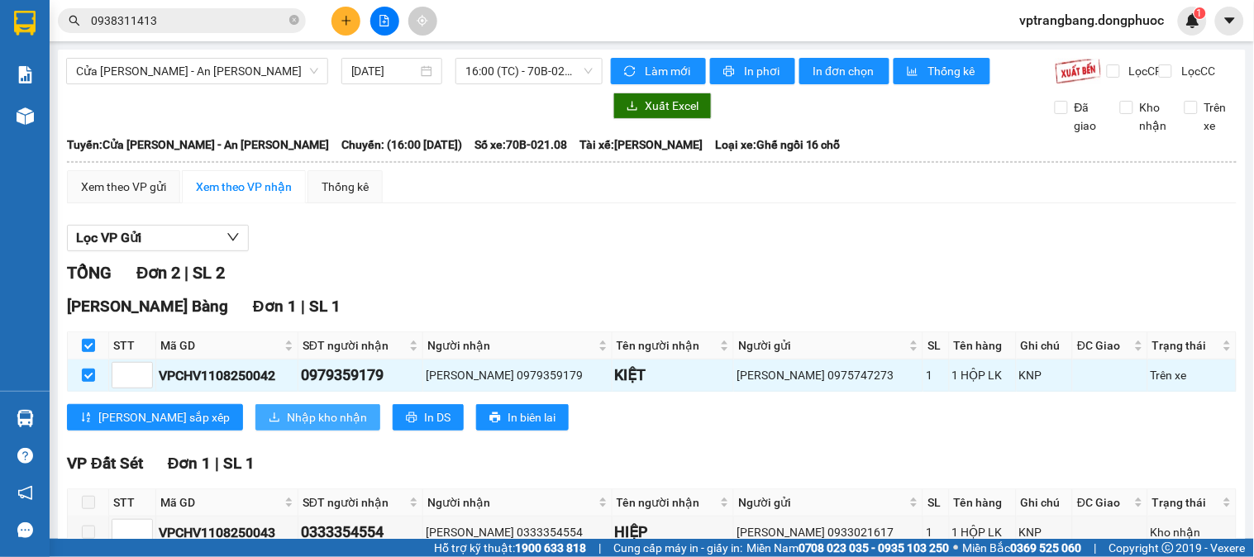
click at [287, 427] on span "Nhập kho nhận" at bounding box center [327, 417] width 80 height 18
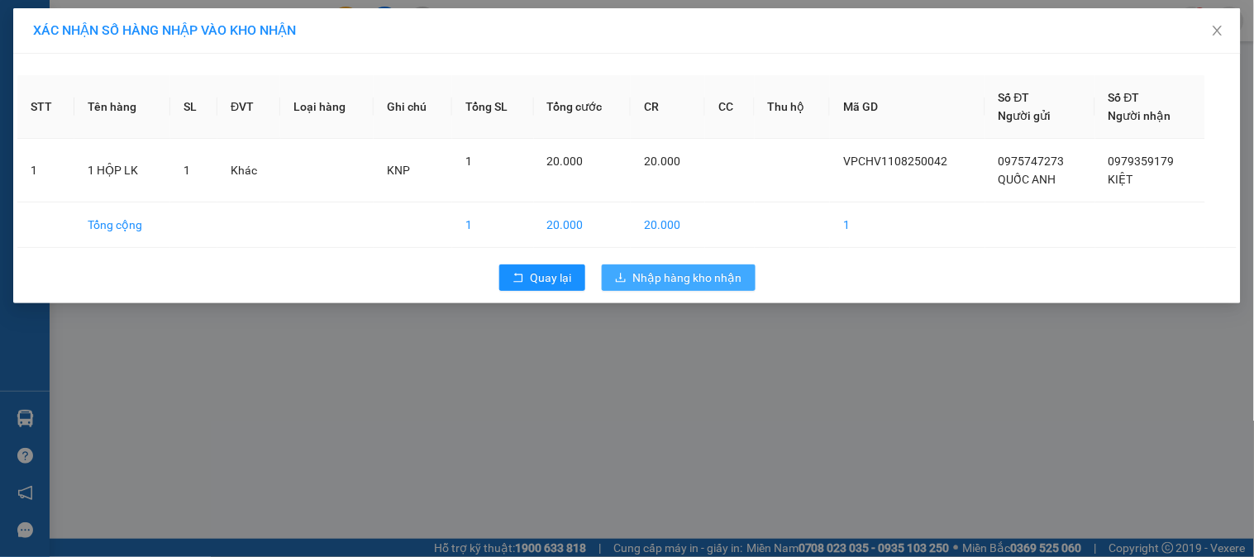
click at [729, 278] on span "Nhập hàng kho nhận" at bounding box center [687, 278] width 109 height 18
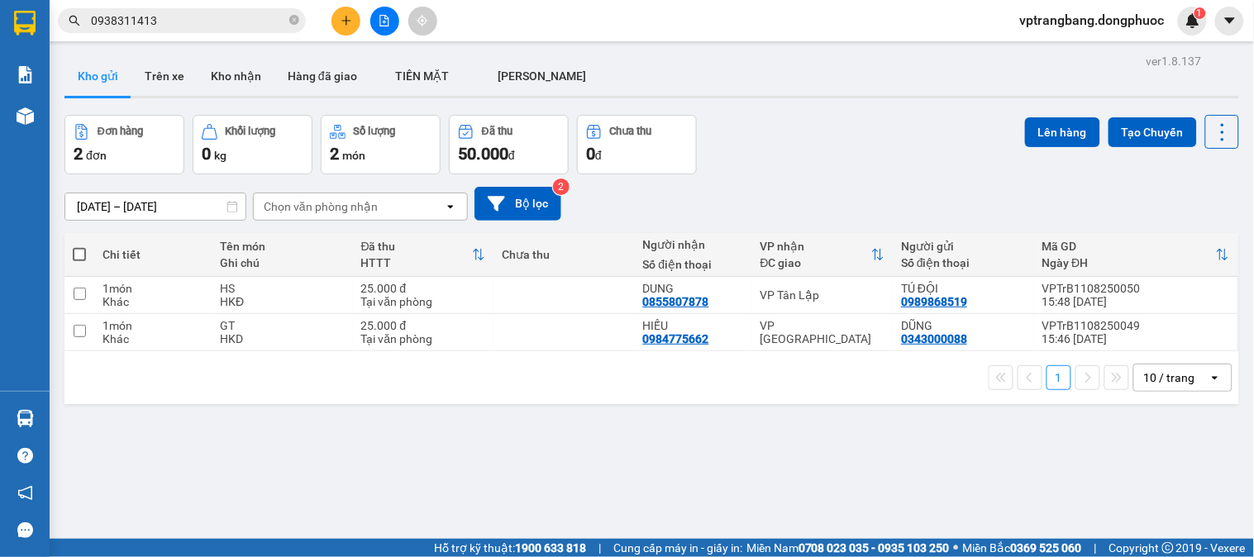
click at [288, 21] on span "0938311413" at bounding box center [182, 20] width 248 height 25
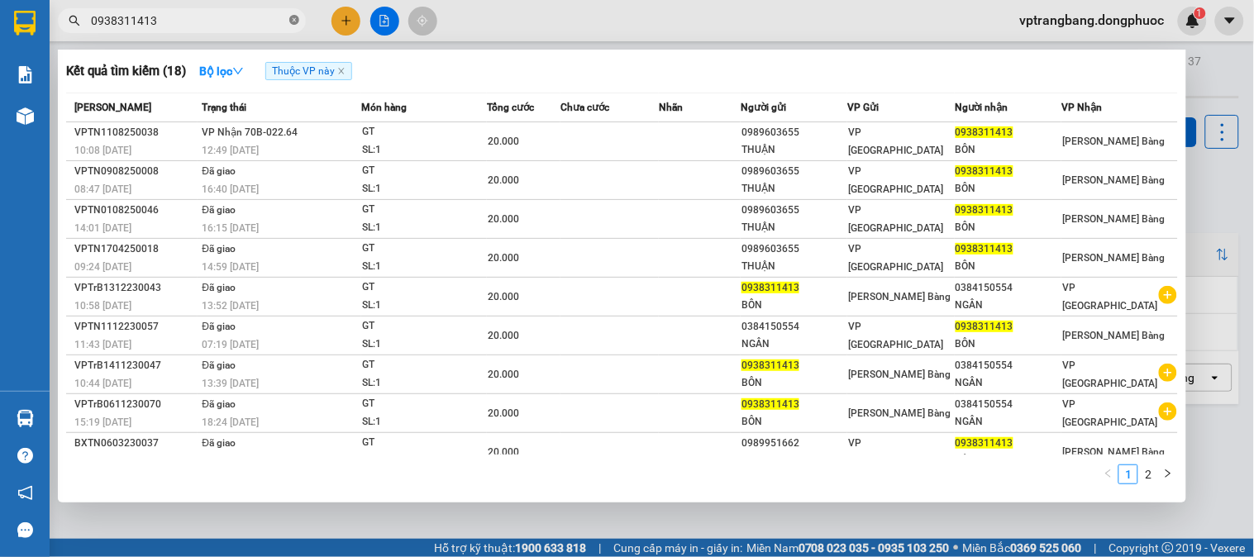
click at [298, 18] on icon "close-circle" at bounding box center [294, 20] width 10 height 10
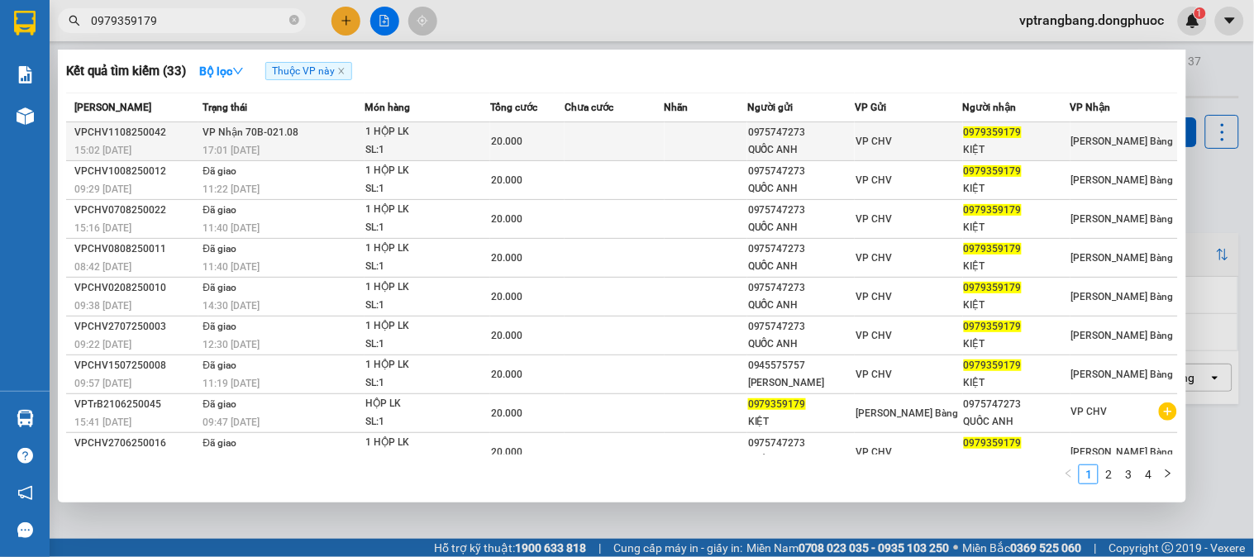
type input "0979359179"
click at [572, 135] on td at bounding box center [614, 141] width 99 height 39
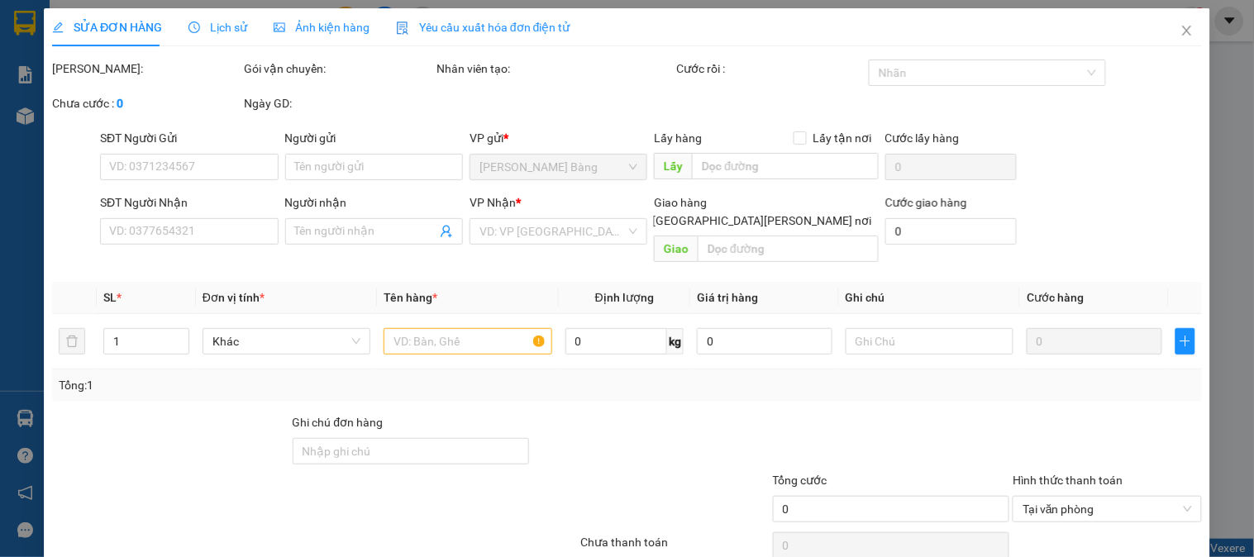
type input "0975747273"
type input "QUỐC ANH"
type input "0979359179"
type input "KIỆT"
type input "20.000"
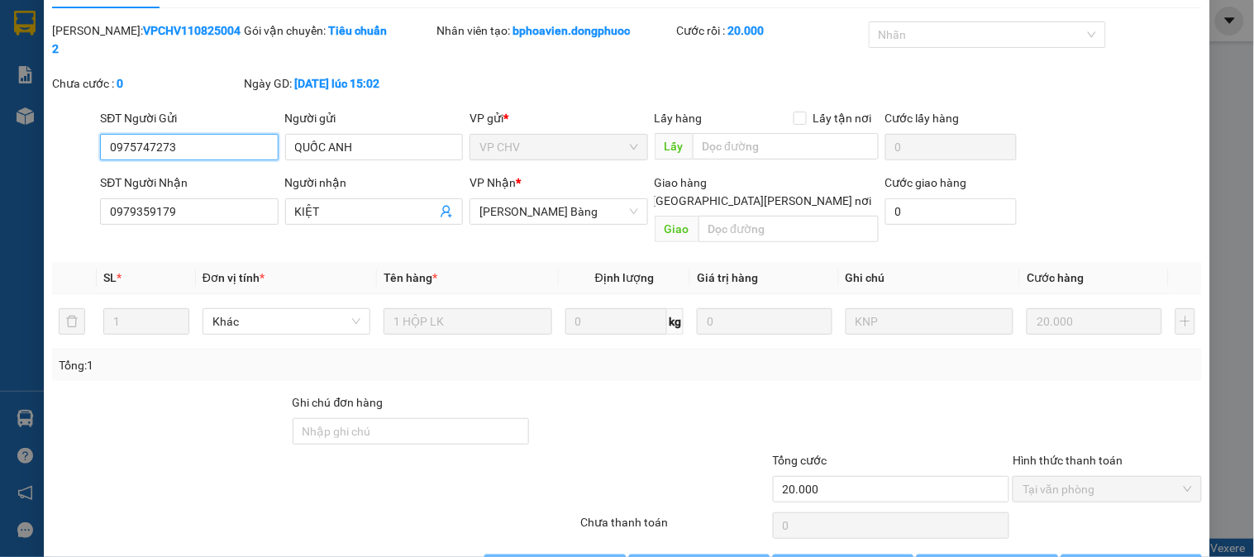
scroll to position [56, 0]
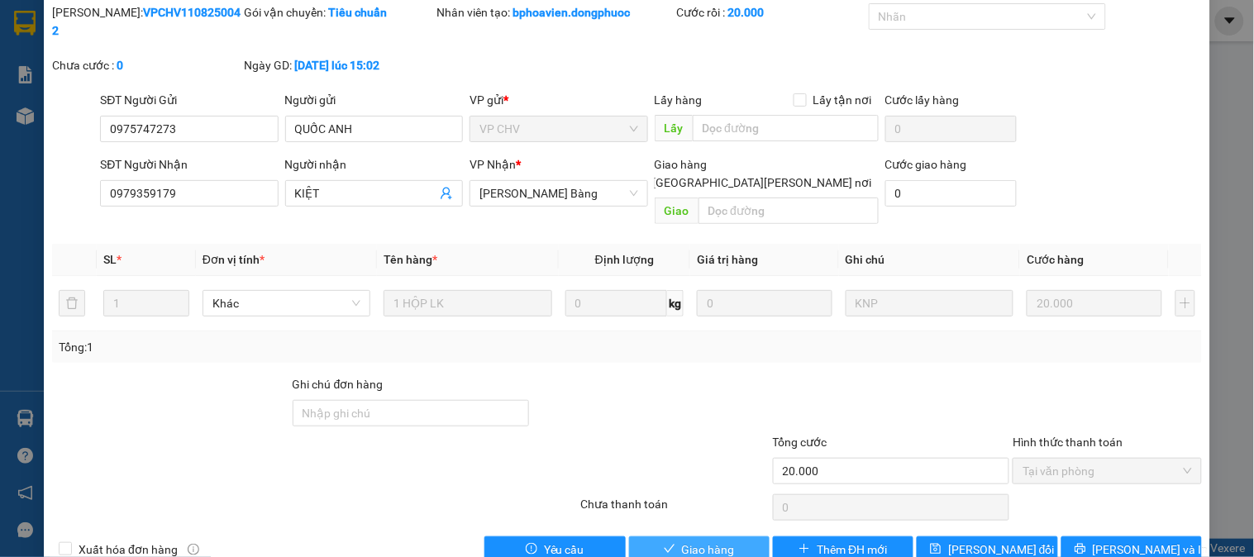
click at [703, 541] on span "Giao hàng" at bounding box center [708, 550] width 53 height 18
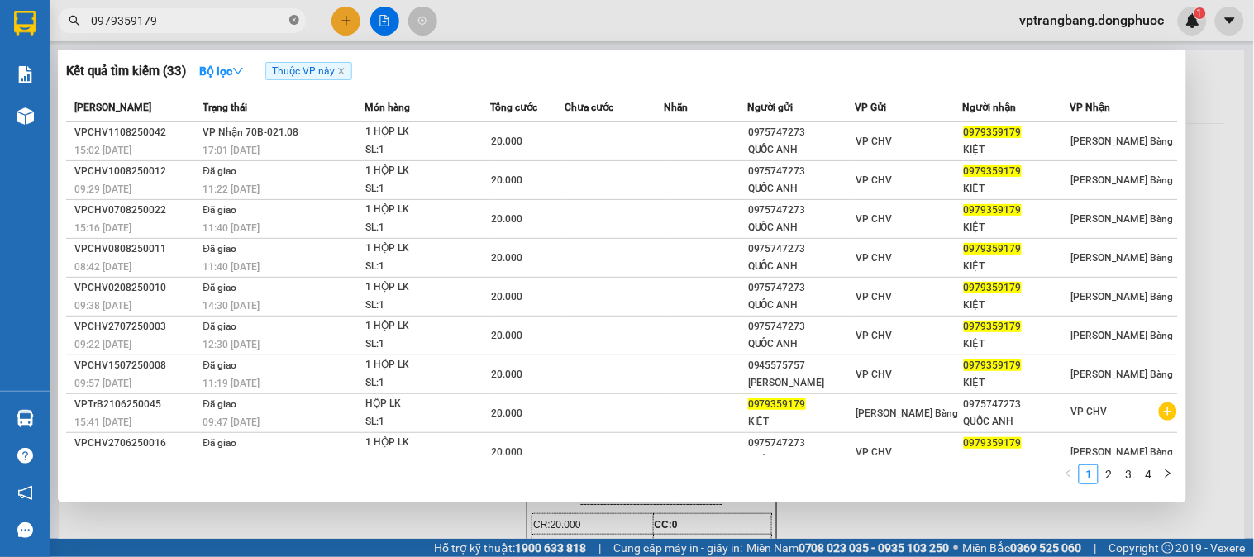
click at [293, 13] on span at bounding box center [294, 21] width 10 height 16
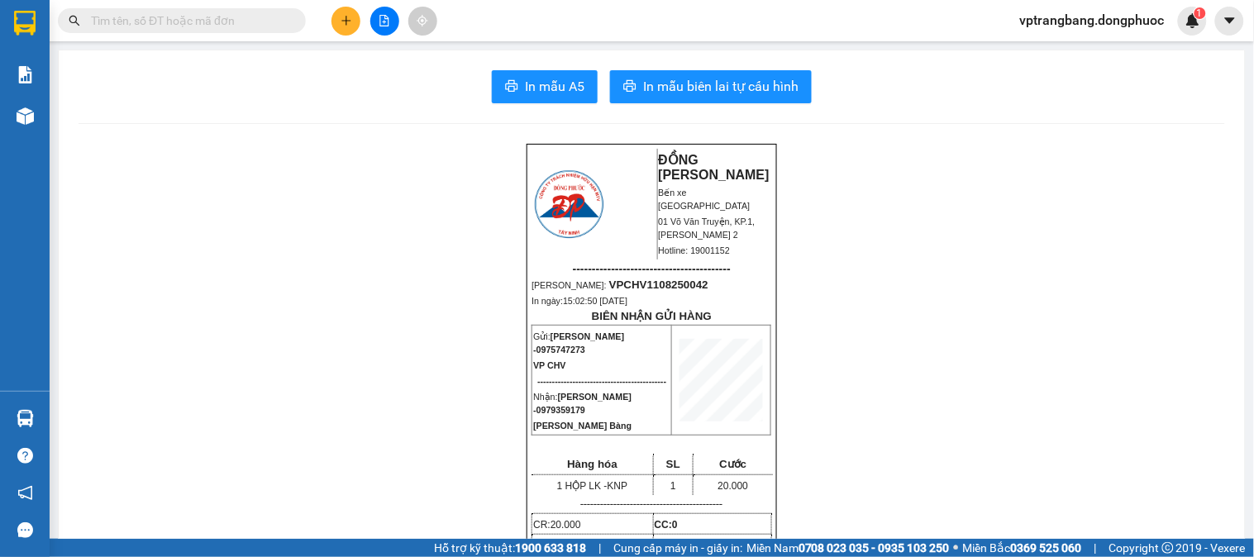
click at [208, 22] on input "text" at bounding box center [188, 21] width 195 height 18
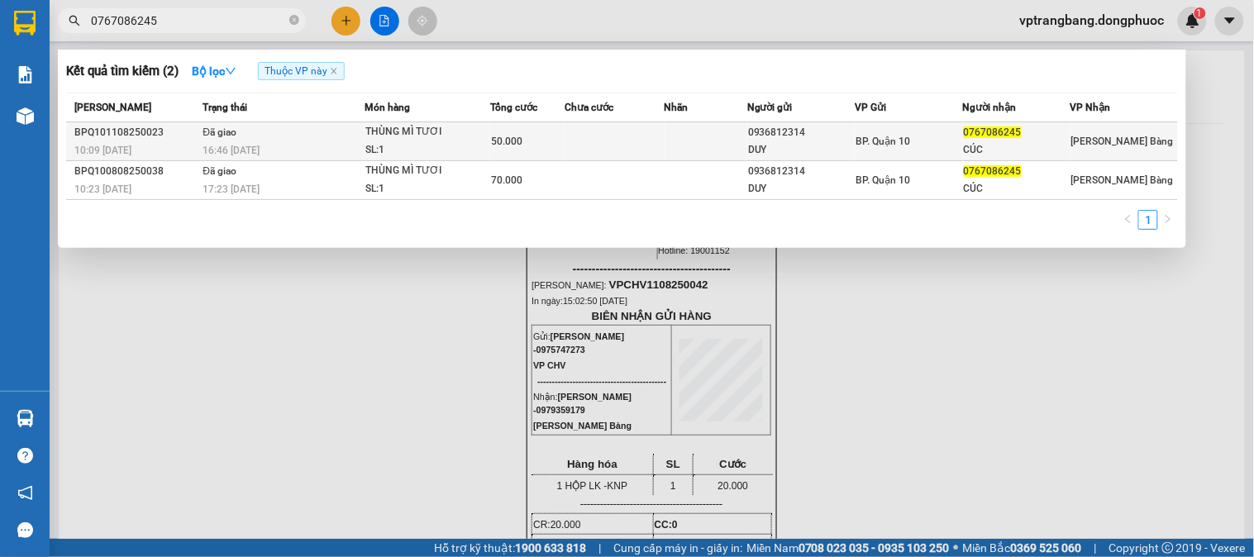
type input "0767086245"
click at [479, 147] on div "SL: 1" at bounding box center [427, 150] width 124 height 18
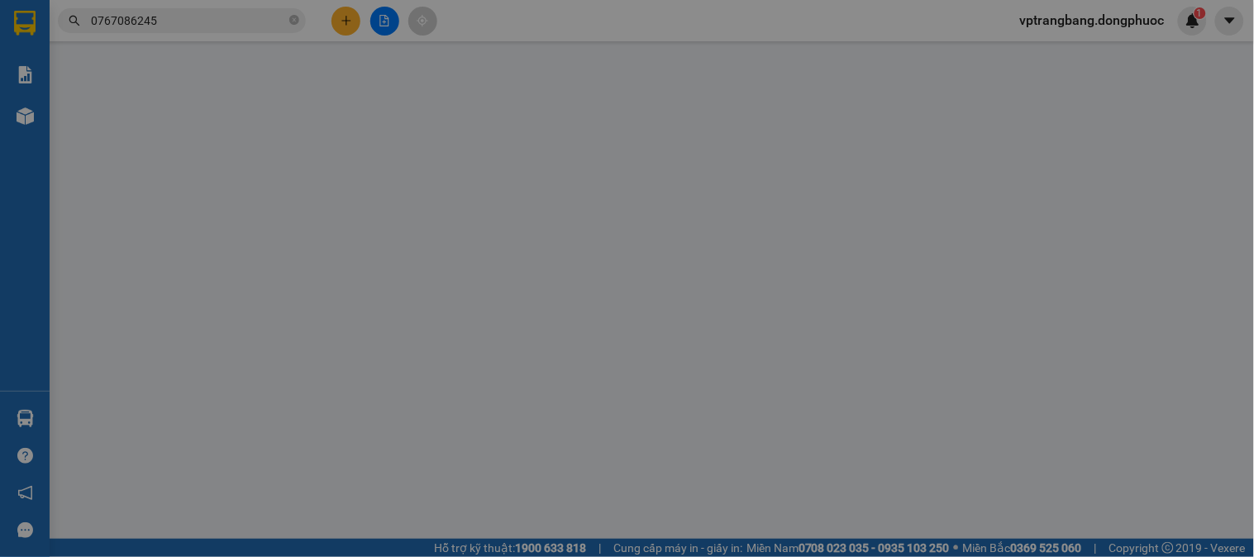
type input "0936812314"
type input "DUY"
type input "0767086245"
type input "CÚC"
type input "50.000"
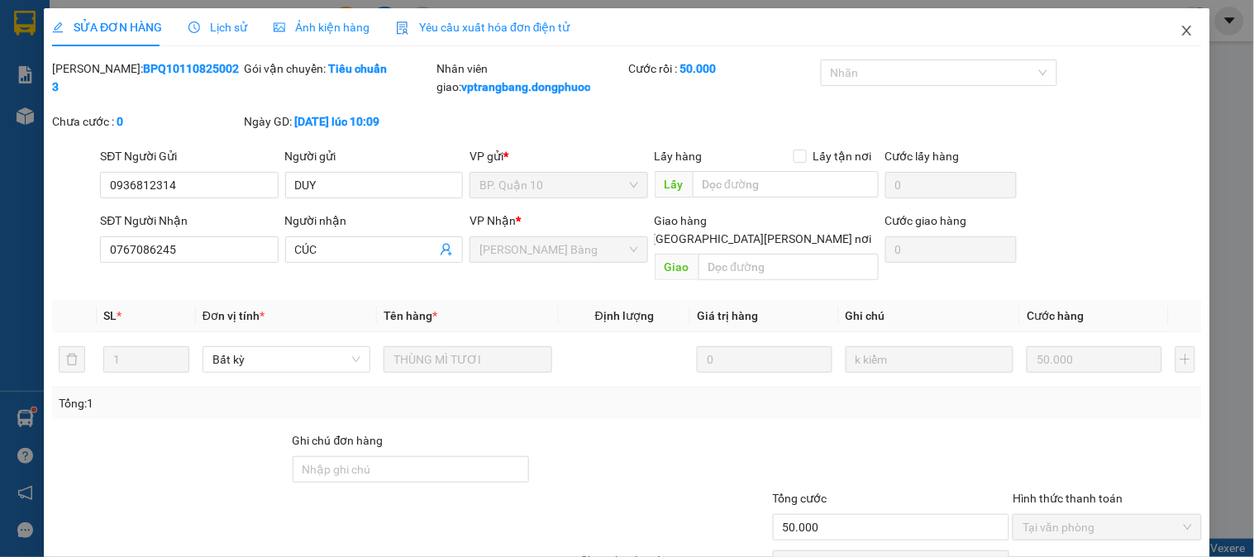
click at [1180, 28] on icon "close" at bounding box center [1186, 30] width 13 height 13
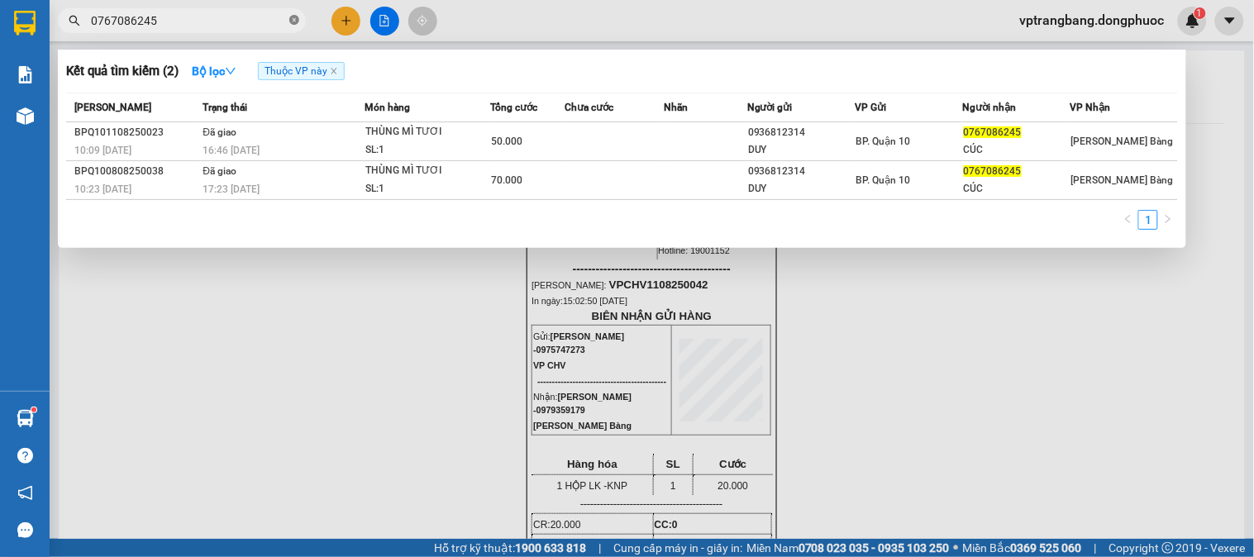
click at [291, 20] on icon "close-circle" at bounding box center [294, 20] width 10 height 10
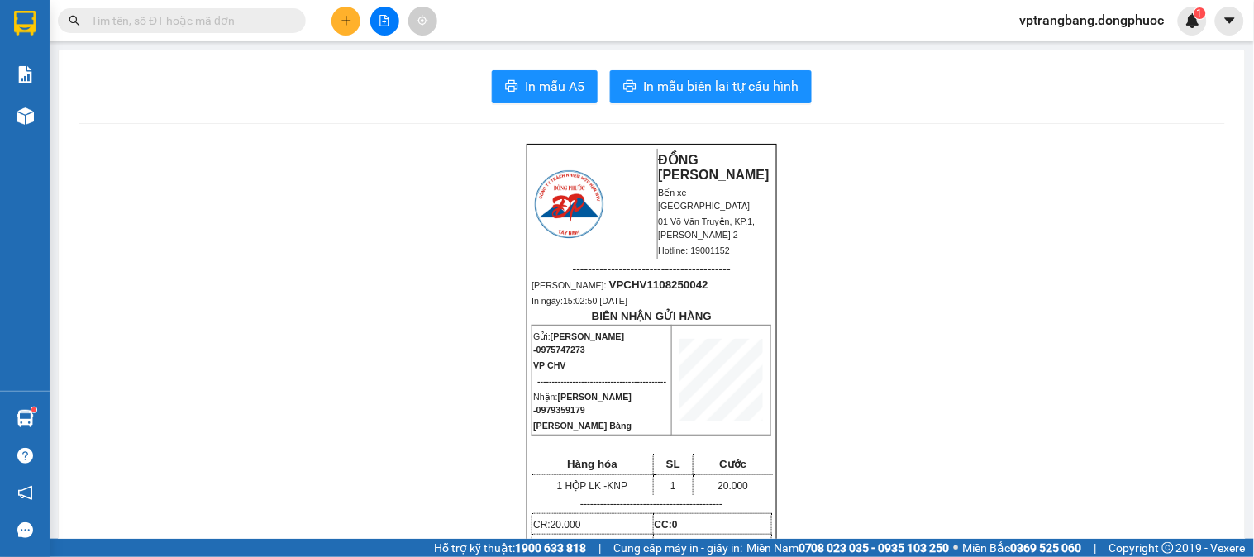
click at [265, 12] on input "text" at bounding box center [188, 21] width 195 height 18
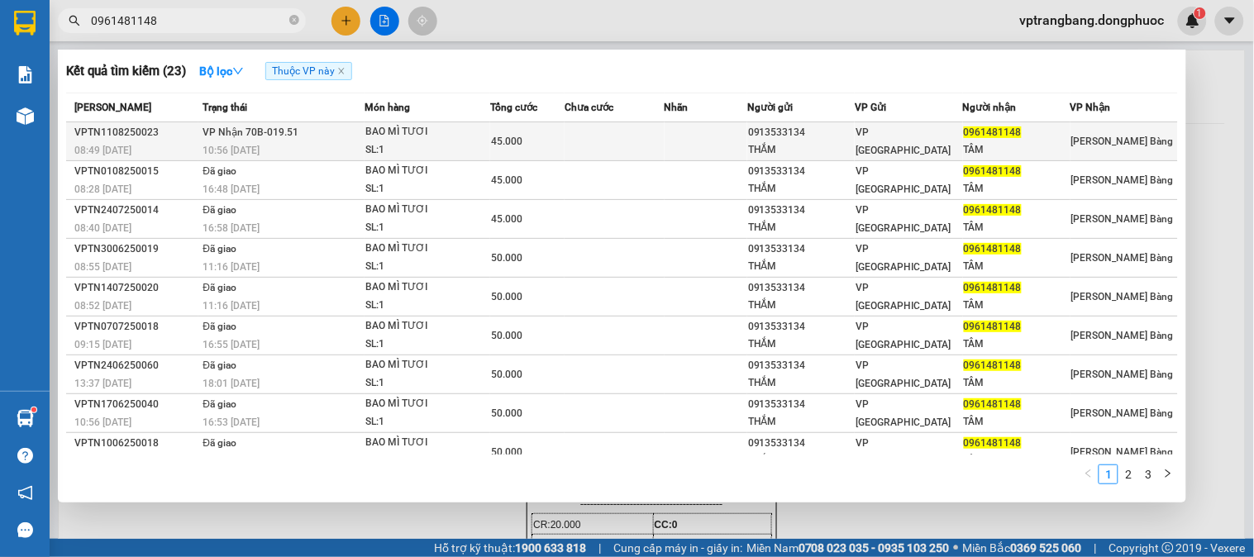
type input "0961481148"
click at [433, 139] on div "BAO MÌ TƯƠI" at bounding box center [427, 132] width 124 height 18
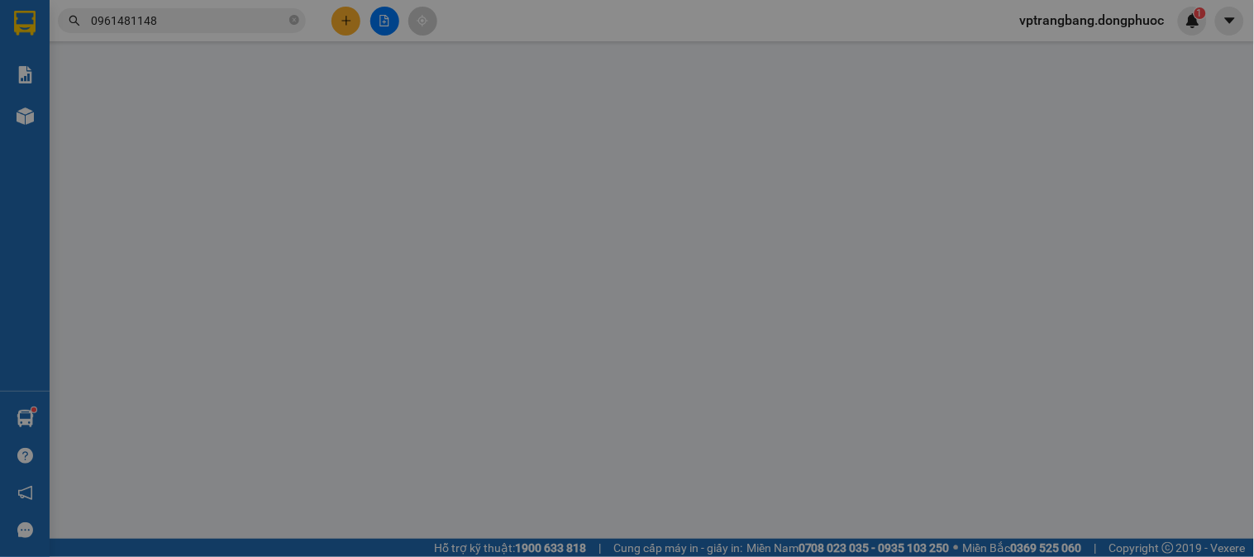
type input "0913533134"
type input "THẮM"
type input "0961481148"
type input "TÂM"
type input "45.000"
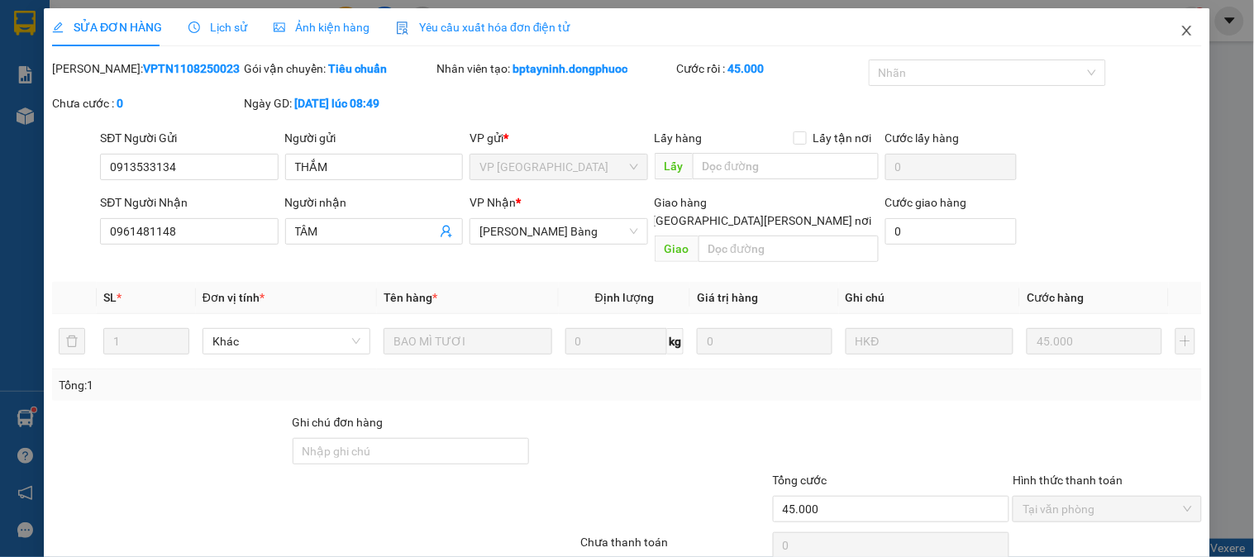
click at [1180, 27] on icon "close" at bounding box center [1186, 30] width 13 height 13
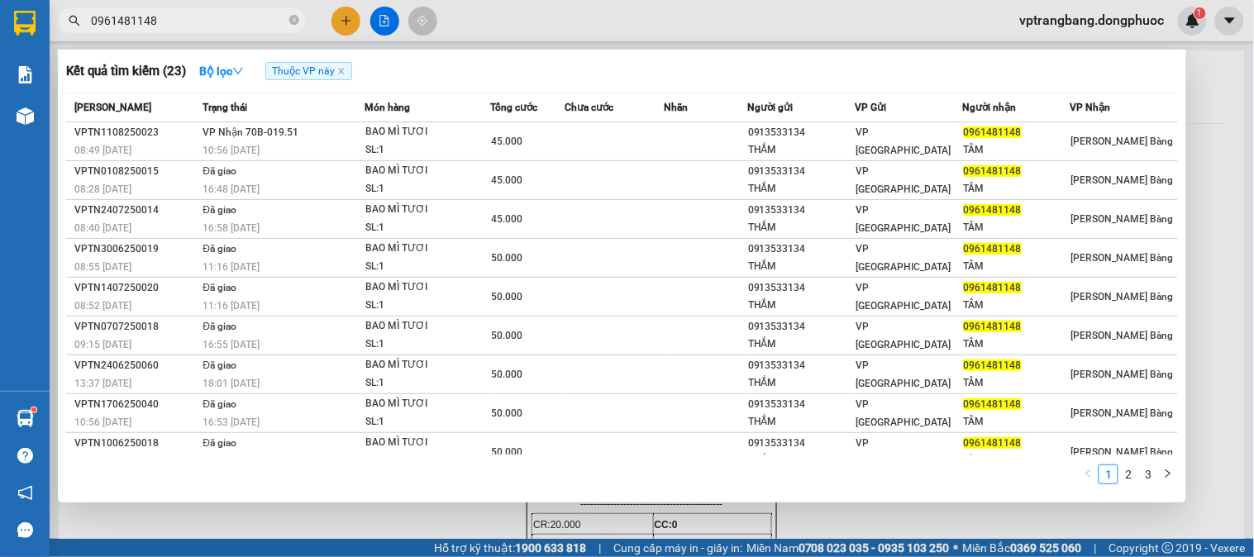
click at [176, 21] on input "0961481148" at bounding box center [188, 21] width 195 height 18
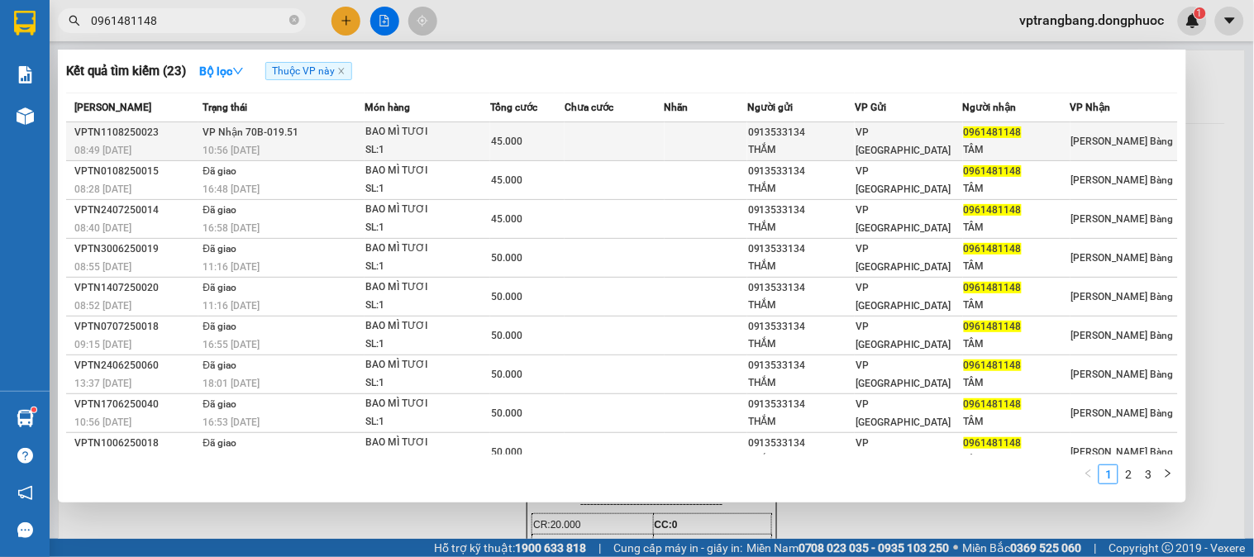
click at [631, 127] on td at bounding box center [614, 141] width 99 height 39
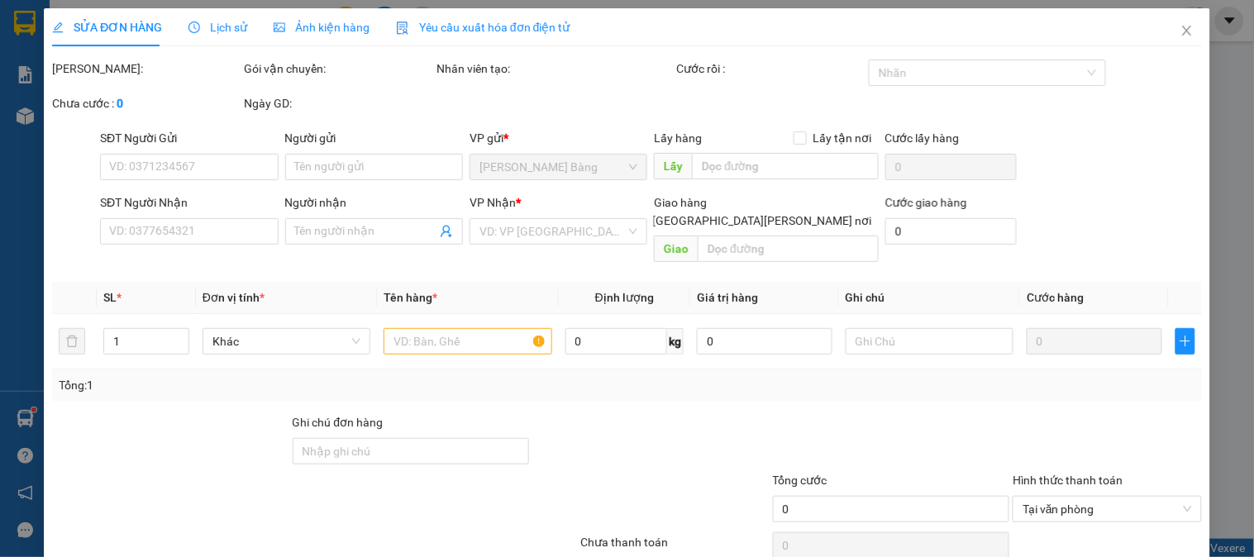
type input "0913533134"
type input "THẮM"
type input "0961481148"
type input "TÂM"
type input "45.000"
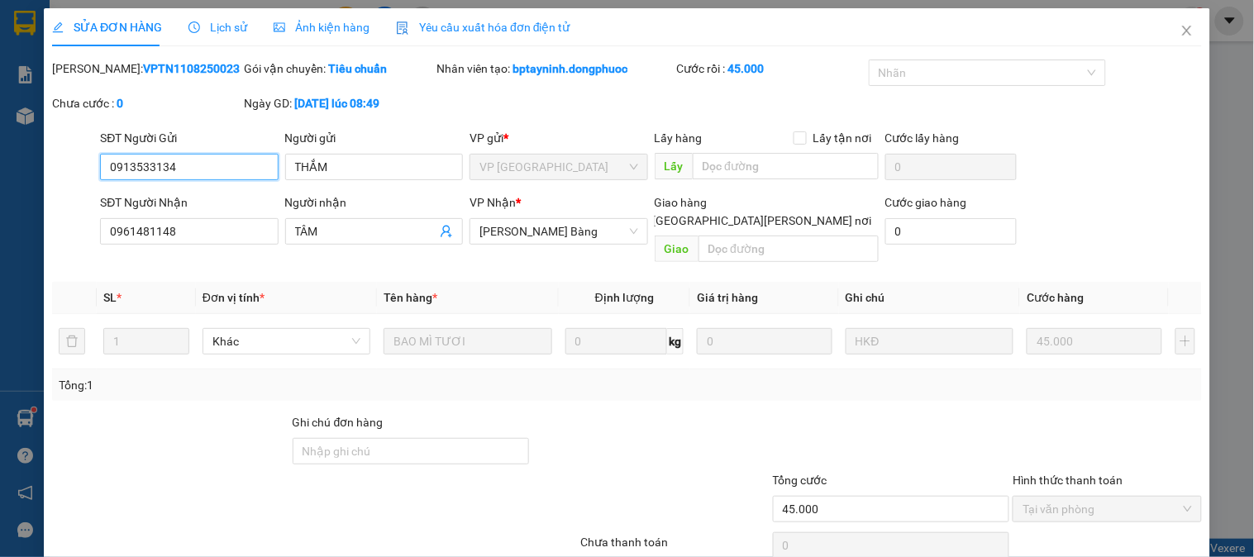
scroll to position [55, 0]
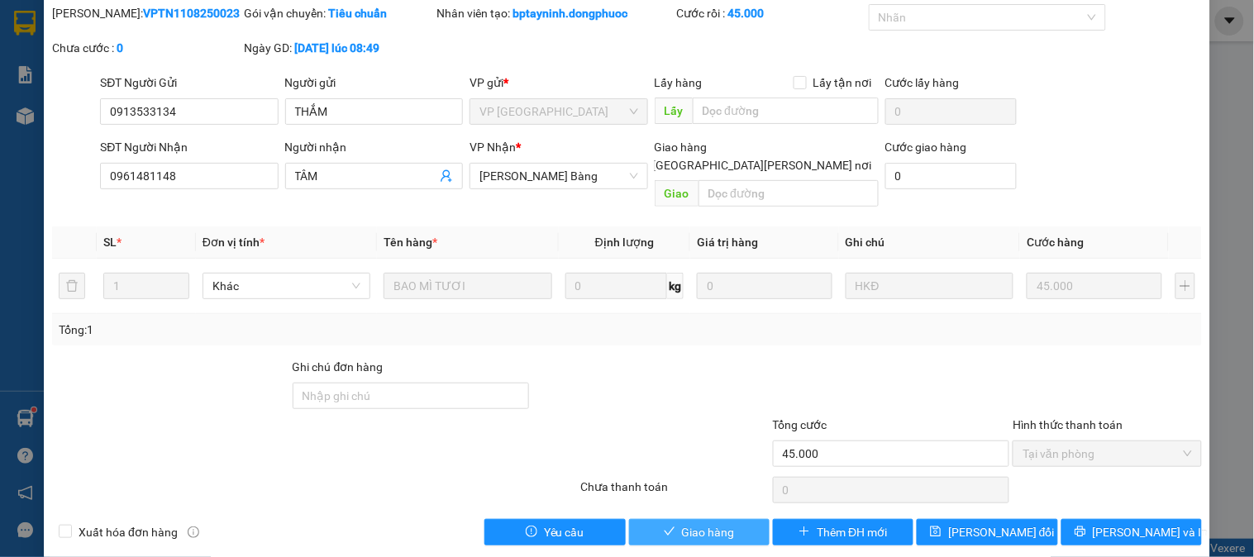
click at [708, 523] on button "Giao hàng" at bounding box center [699, 532] width 141 height 26
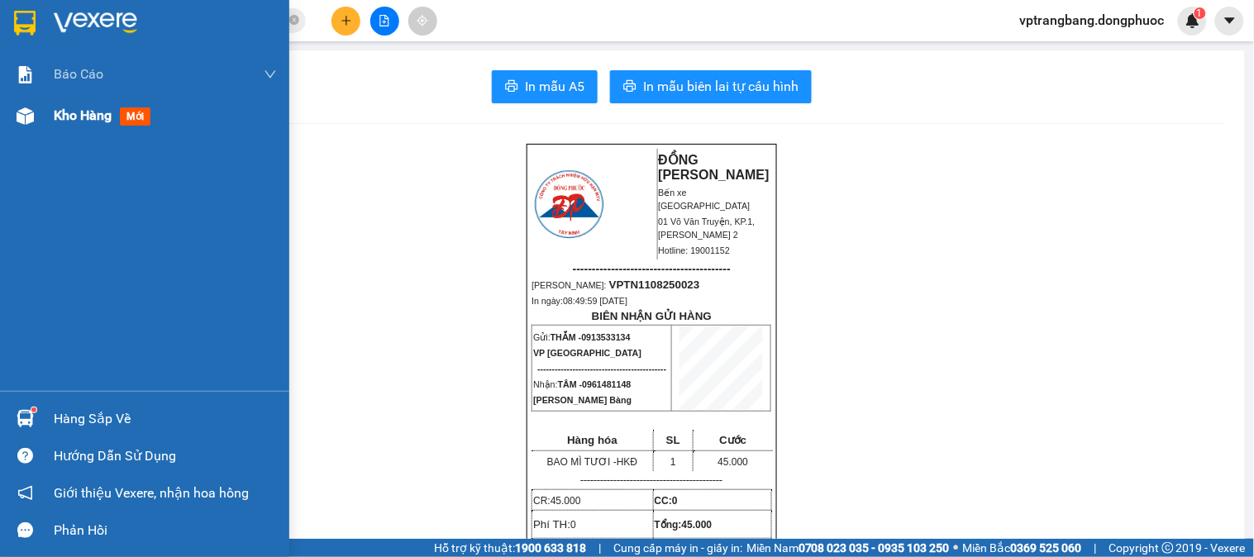
click at [38, 111] on div at bounding box center [25, 116] width 29 height 29
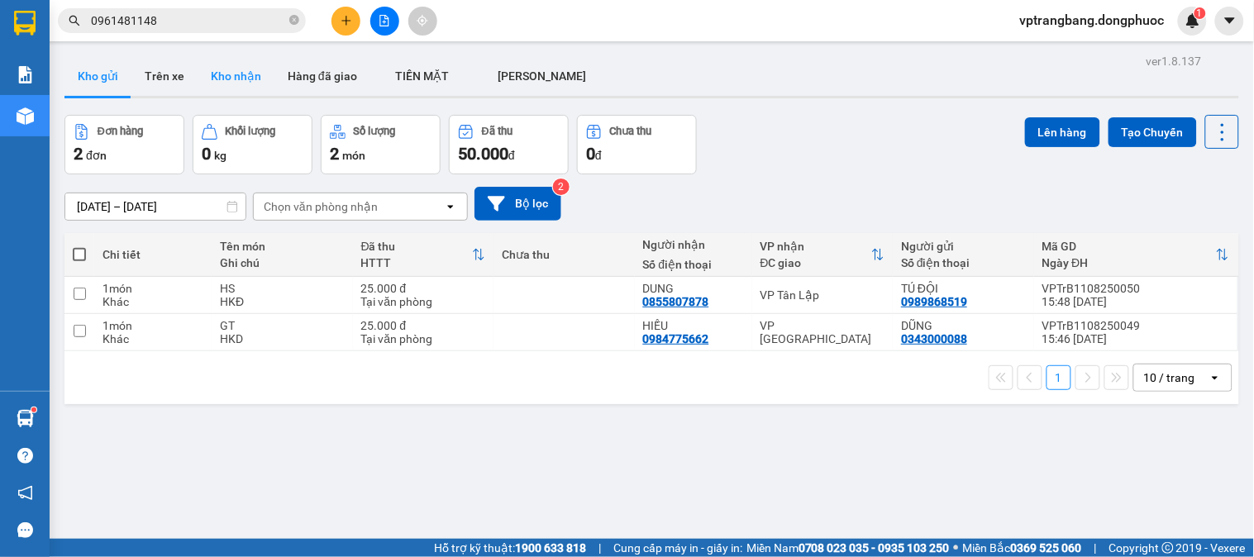
click at [237, 79] on button "Kho nhận" at bounding box center [236, 76] width 77 height 40
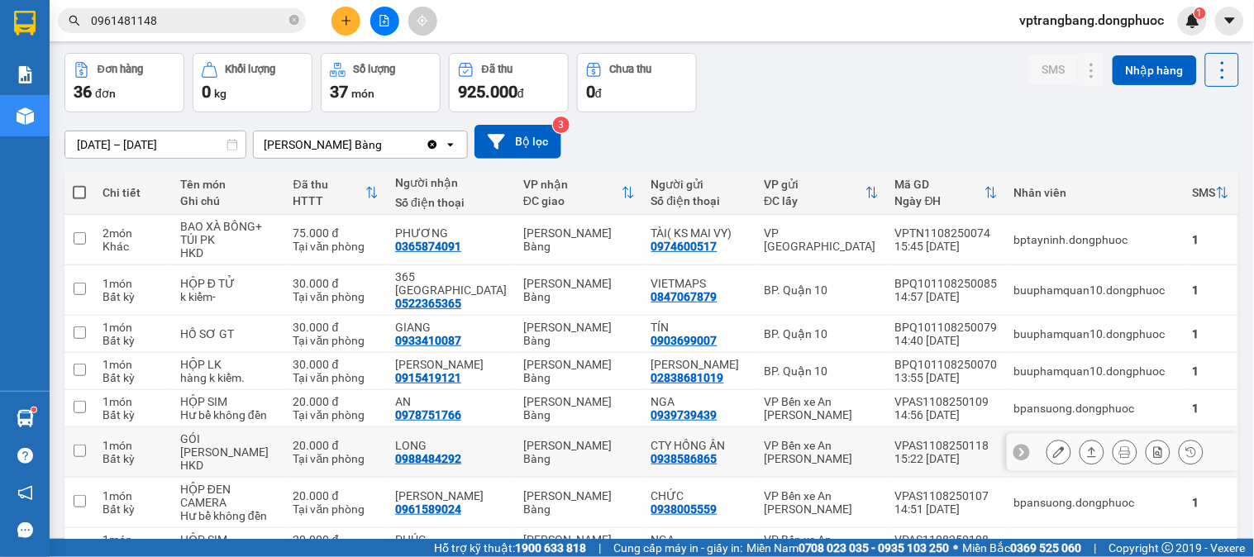
scroll to position [61, 0]
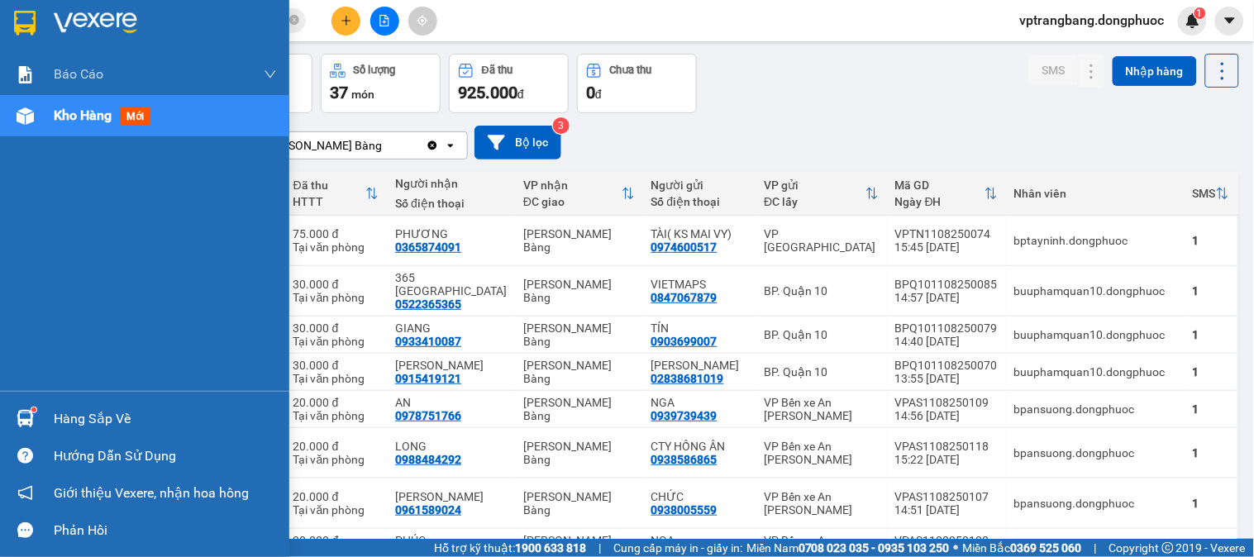
click at [17, 411] on img at bounding box center [25, 418] width 17 height 17
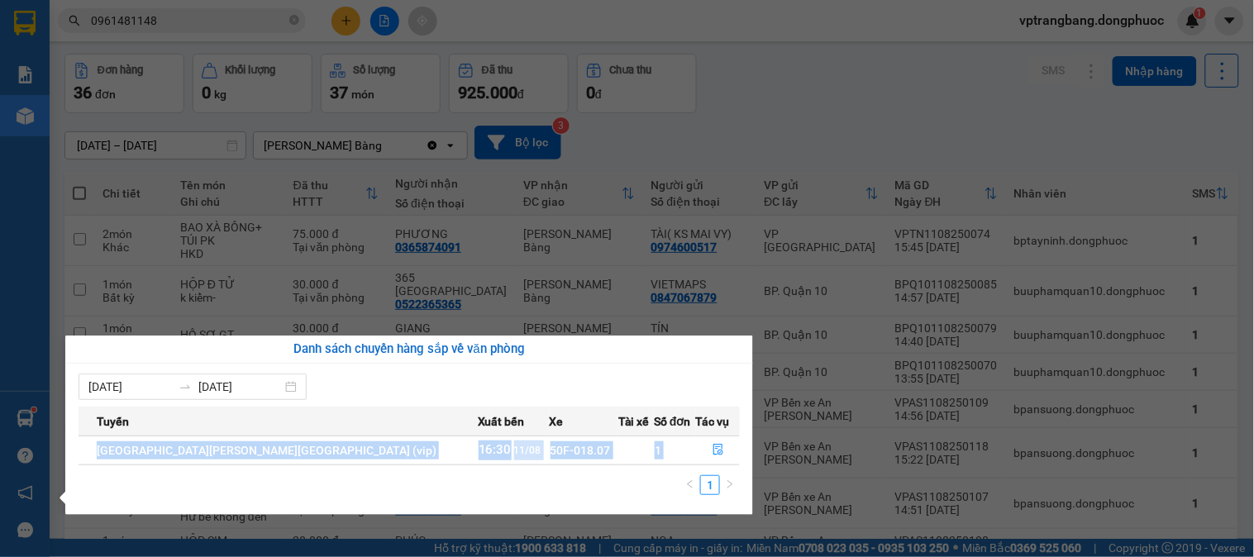
drag, startPoint x: 551, startPoint y: 401, endPoint x: 408, endPoint y: 532, distance: 194.2
click at [413, 522] on body "Kết quả [PERSON_NAME] ( 23 ) Bộ lọc Thuộc VP này Mã ĐH Trạng thái Món hàng Tổng…" at bounding box center [627, 278] width 1254 height 557
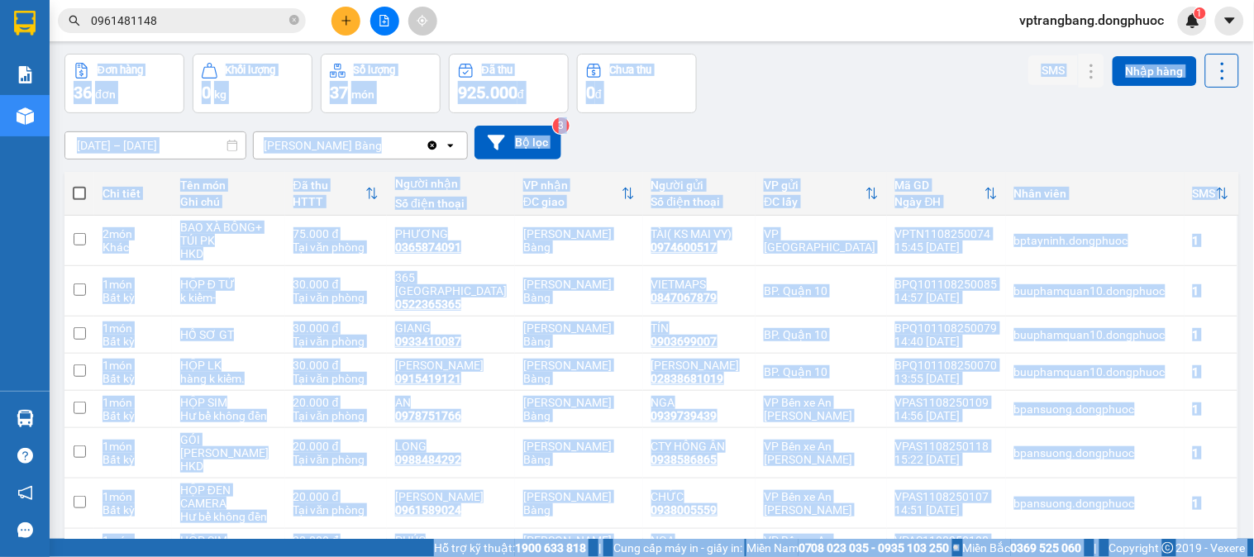
drag, startPoint x: 856, startPoint y: 93, endPoint x: 832, endPoint y: 46, distance: 51.8
click at [855, 93] on section "Kết quả [PERSON_NAME] ( 23 ) Bộ lọc Thuộc VP này Mã ĐH Trạng thái Món hàng Tổng…" at bounding box center [627, 278] width 1254 height 557
click at [674, 136] on div "[DATE] – [DATE] Press the down arrow key to interact with the calendar and sele…" at bounding box center [651, 143] width 1175 height 34
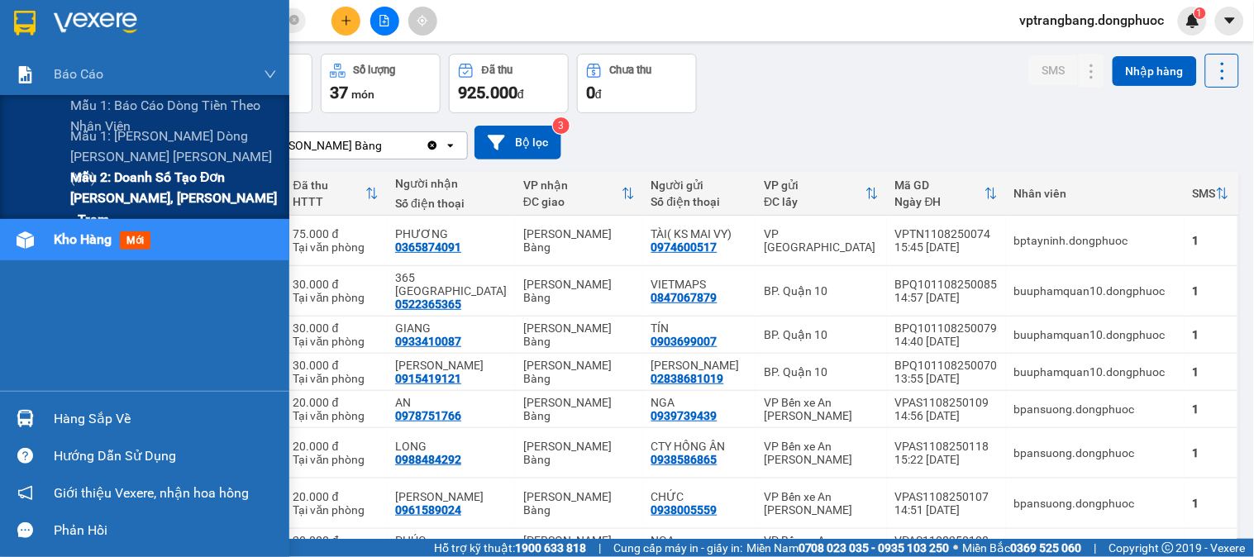
click at [117, 186] on span "Mẫu 2: Doanh số tạo đơn [PERSON_NAME], [PERSON_NAME] - Trạm" at bounding box center [173, 198] width 207 height 62
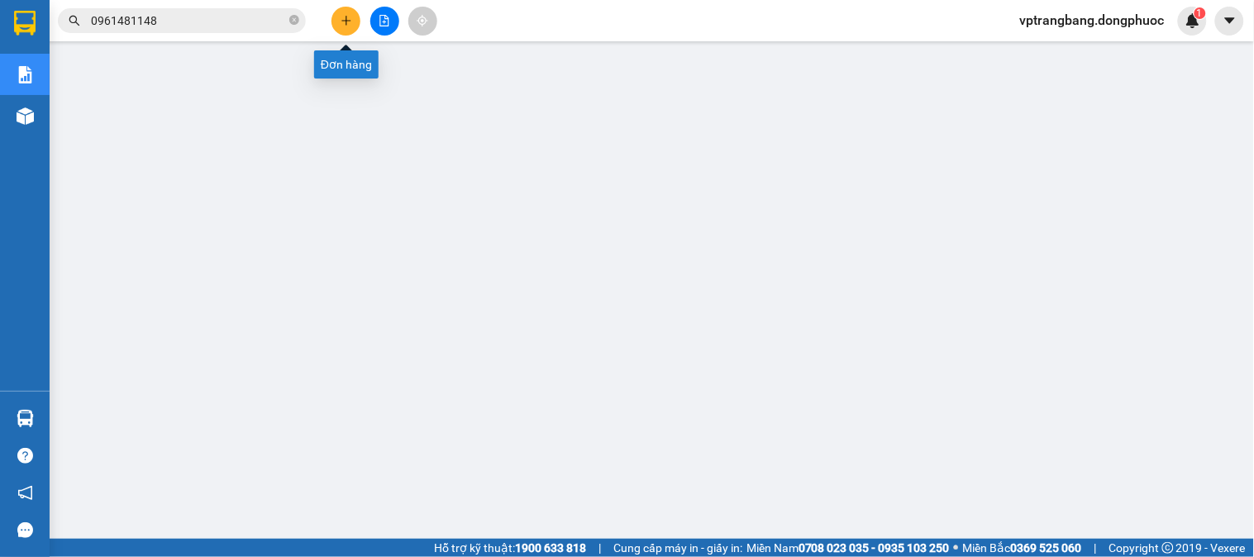
click at [351, 23] on icon "plus" at bounding box center [347, 21] width 12 height 12
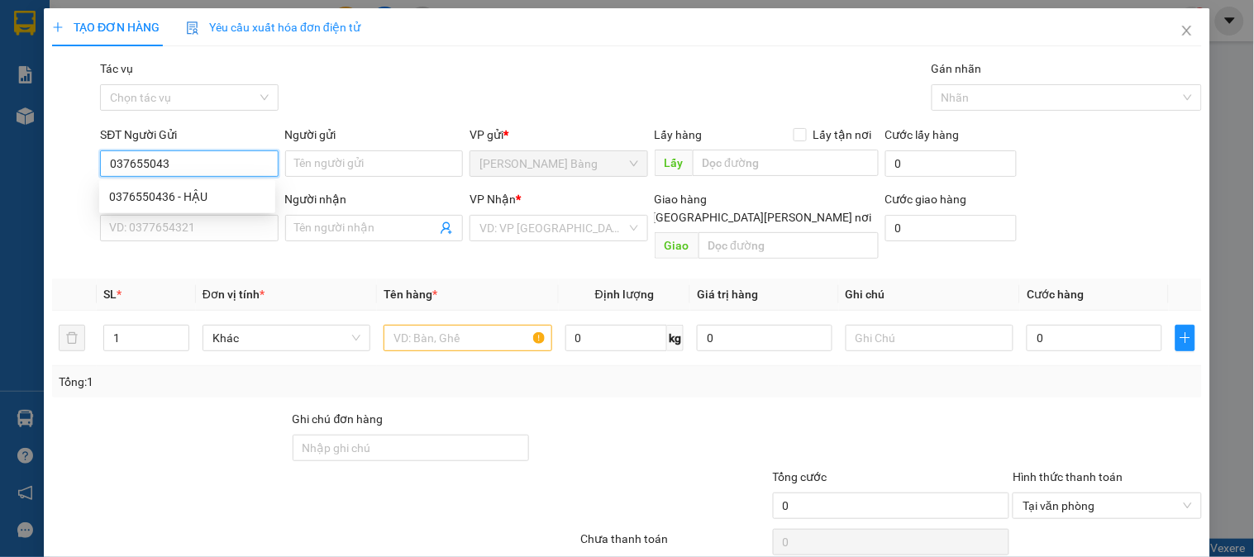
type input "0376550436"
click at [165, 188] on div "0376550436 - HẬU" at bounding box center [187, 197] width 156 height 18
type input "HẬU"
type input "0975732101"
type input "THÀNH"
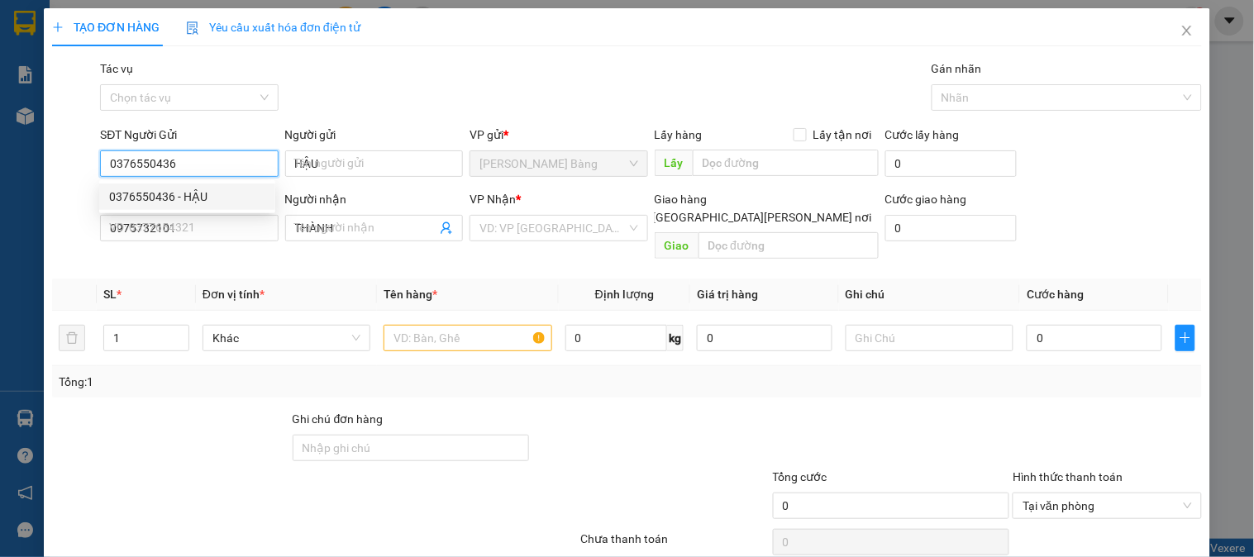
type input "30.000"
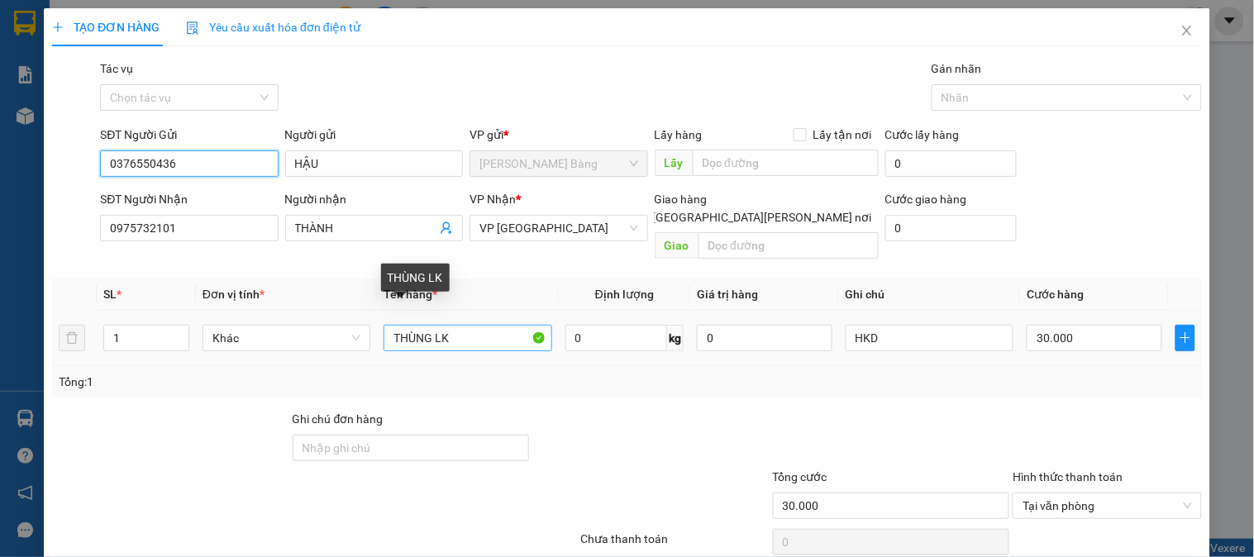
type input "0376550436"
click at [416, 325] on input "THÙNG LK" at bounding box center [468, 338] width 168 height 26
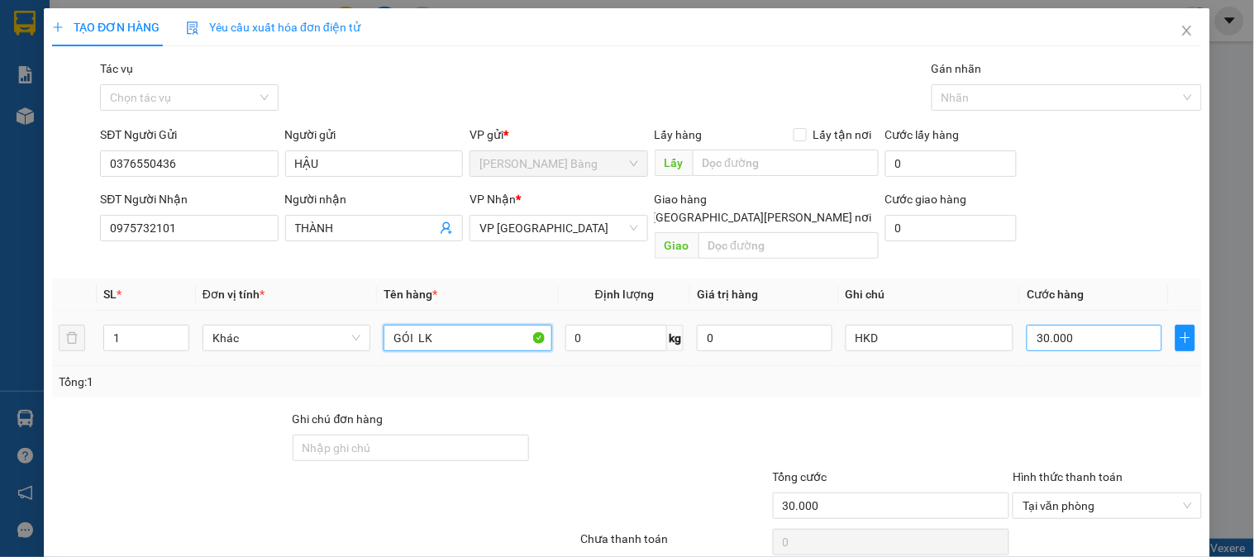
type input "GÓI LK"
click at [1078, 327] on input "30.000" at bounding box center [1095, 338] width 136 height 26
type input "2"
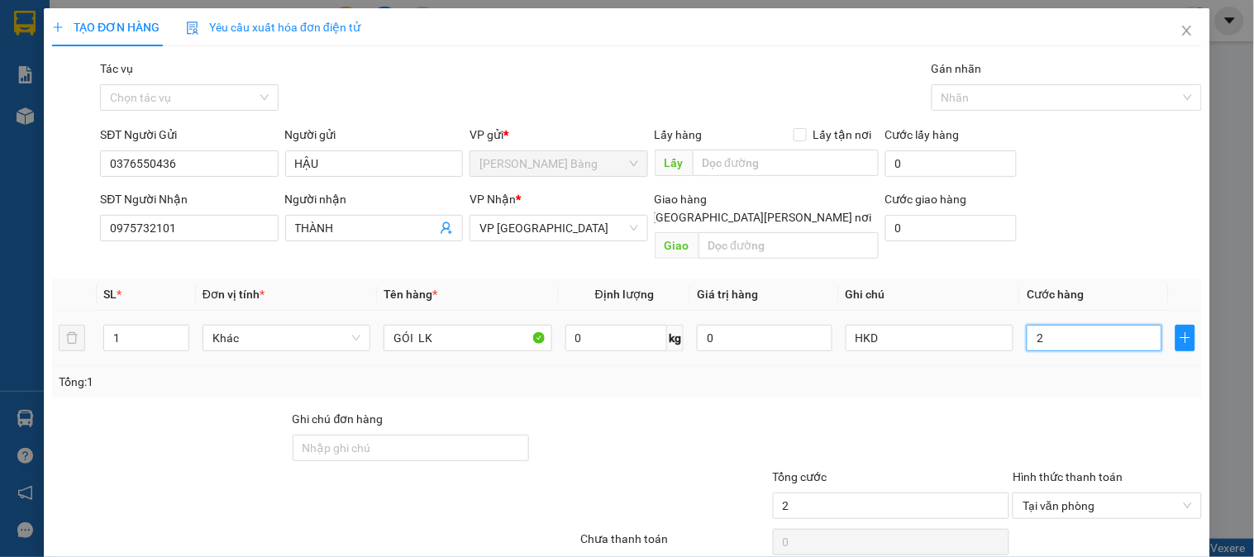
type input "20"
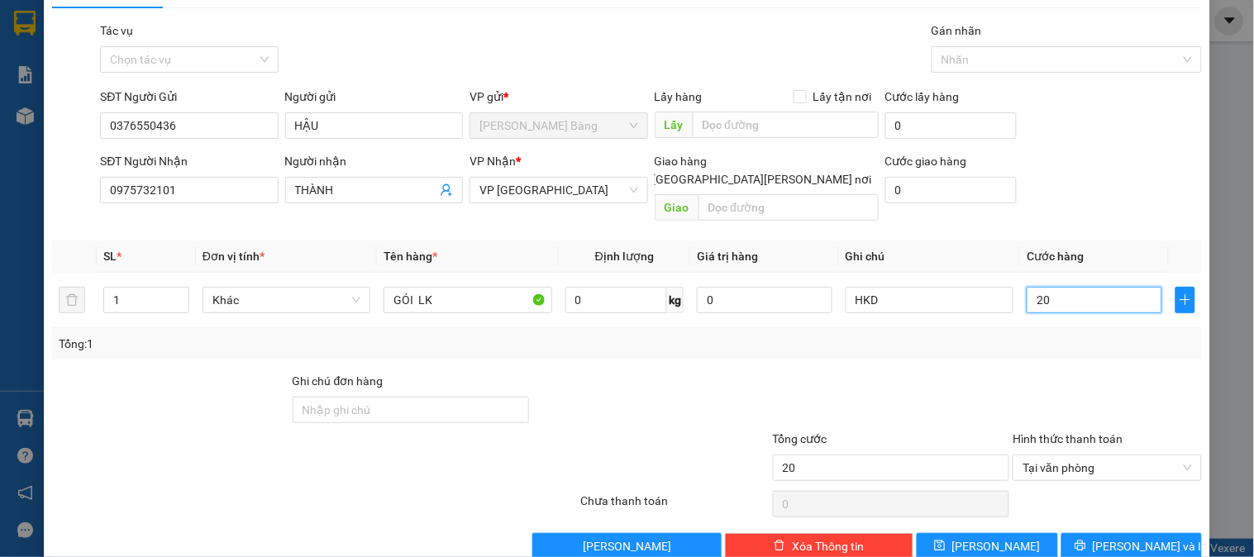
scroll to position [54, 0]
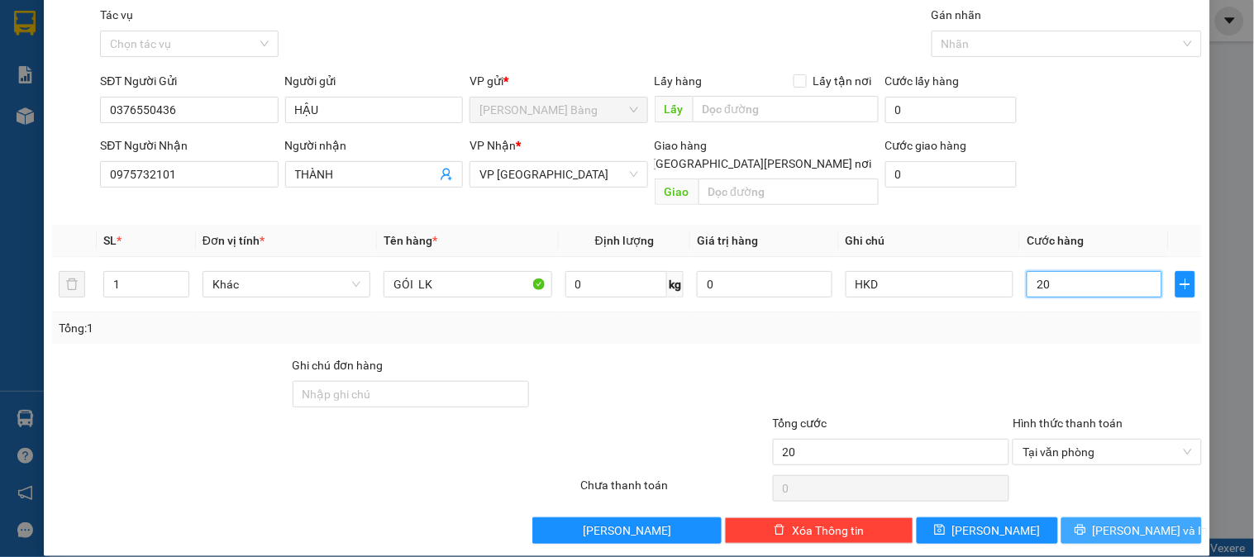
type input "20"
type input "20.000"
click at [1104, 522] on span "[PERSON_NAME] và In" at bounding box center [1151, 531] width 116 height 18
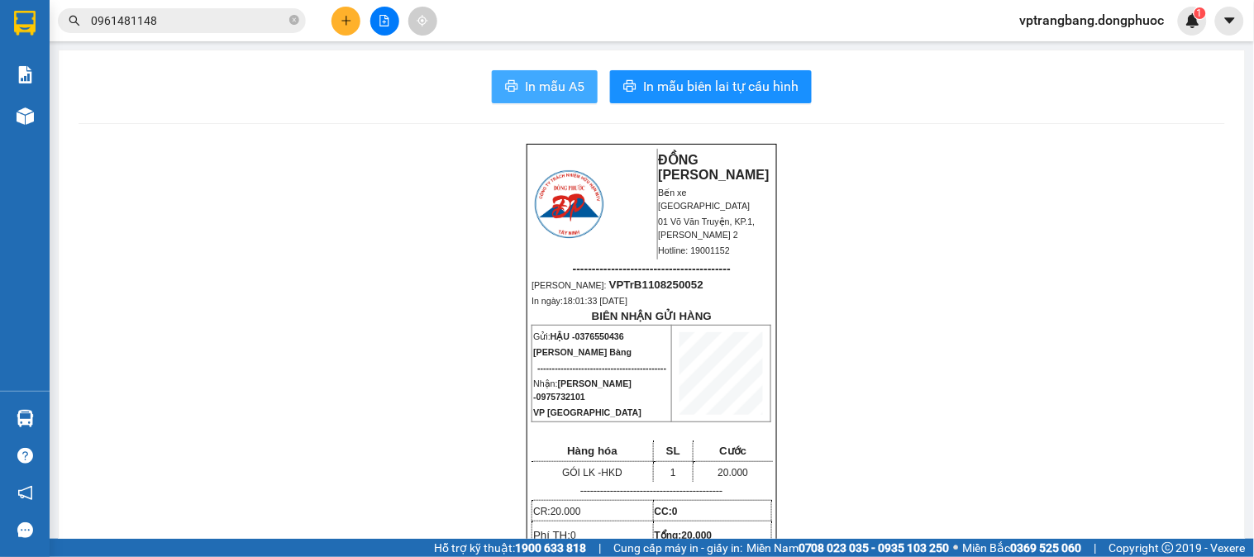
click at [526, 86] on span "In mẫu A5" at bounding box center [555, 86] width 60 height 21
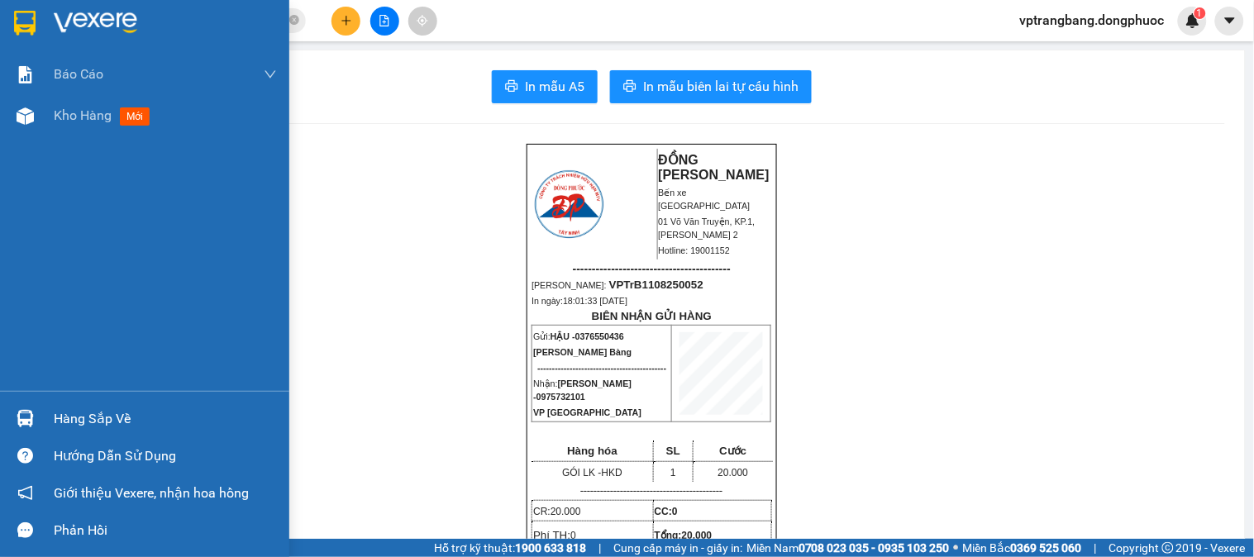
click at [73, 414] on div "Hàng sắp về" at bounding box center [165, 419] width 223 height 25
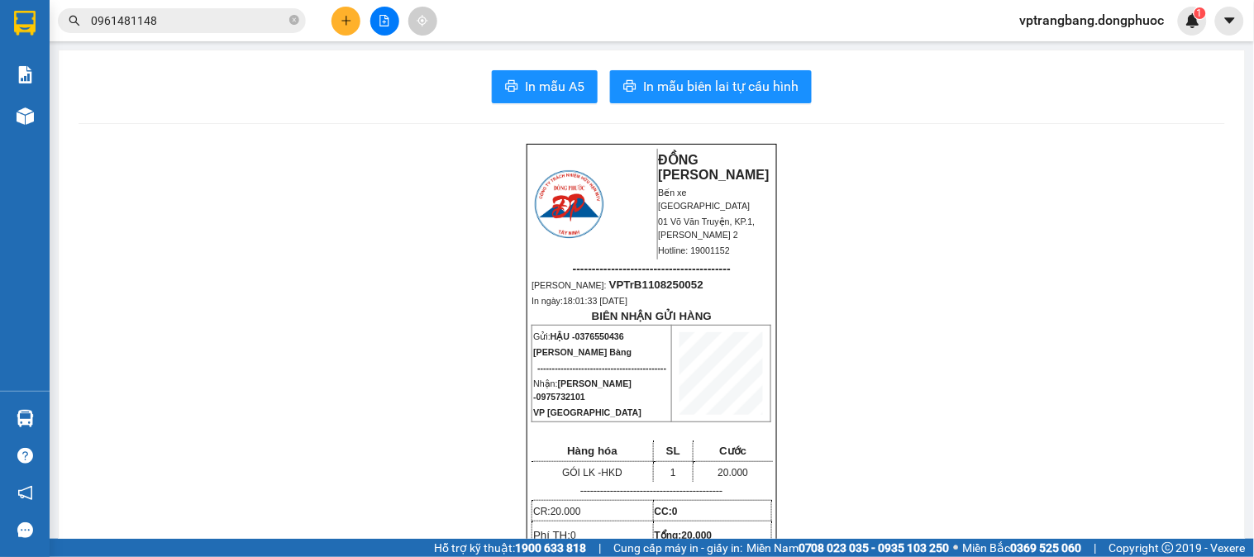
drag, startPoint x: 226, startPoint y: 100, endPoint x: 138, endPoint y: 88, distance: 89.2
click at [224, 101] on section "Kết quả [PERSON_NAME] ( 23 ) Bộ lọc Thuộc VP này Mã ĐH Trạng thái Món hàng Tổng…" at bounding box center [627, 278] width 1254 height 557
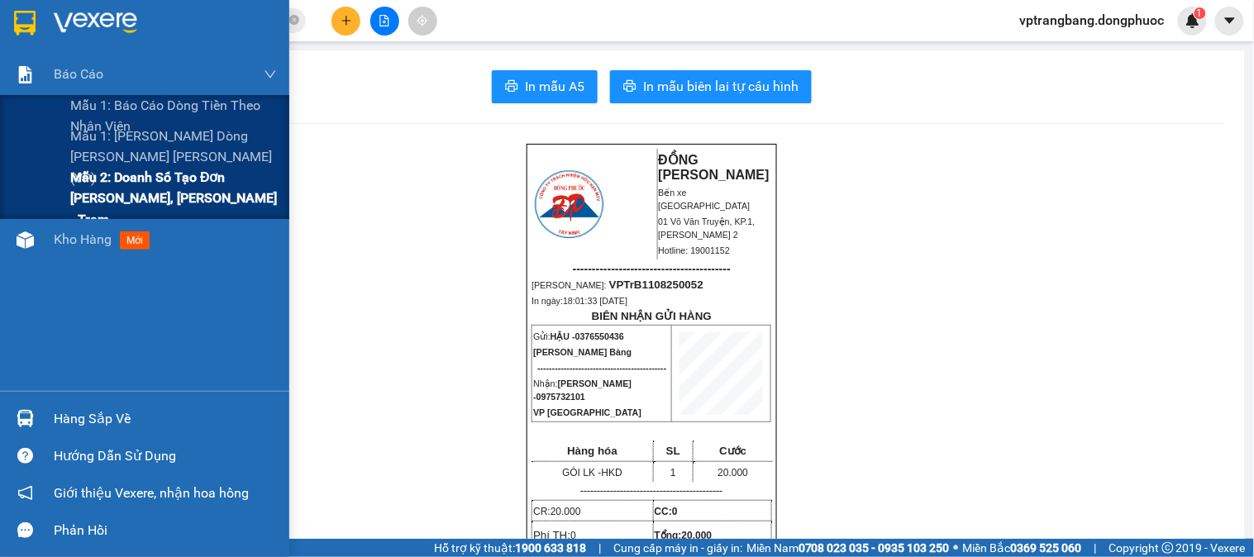
click at [105, 202] on span "Mẫu 2: Doanh số tạo đơn [PERSON_NAME], [PERSON_NAME] - Trạm" at bounding box center [173, 198] width 207 height 62
